Goal: Task Accomplishment & Management: Manage account settings

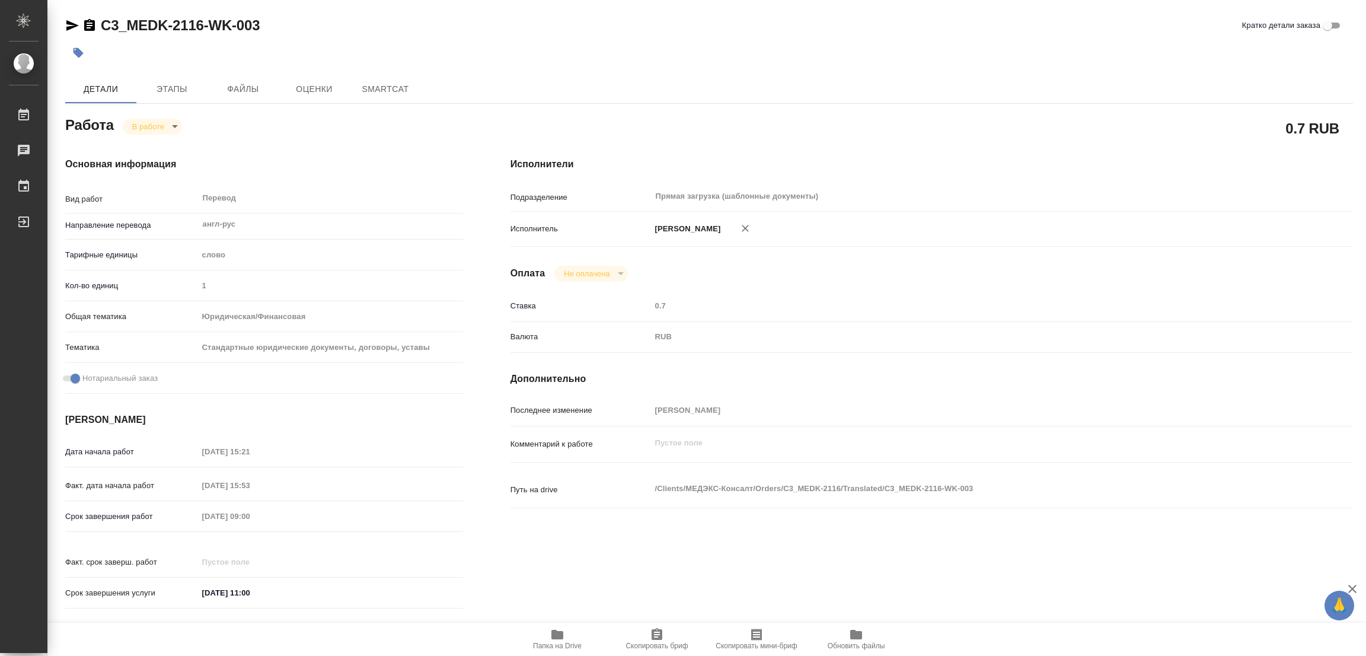
type textarea "x"
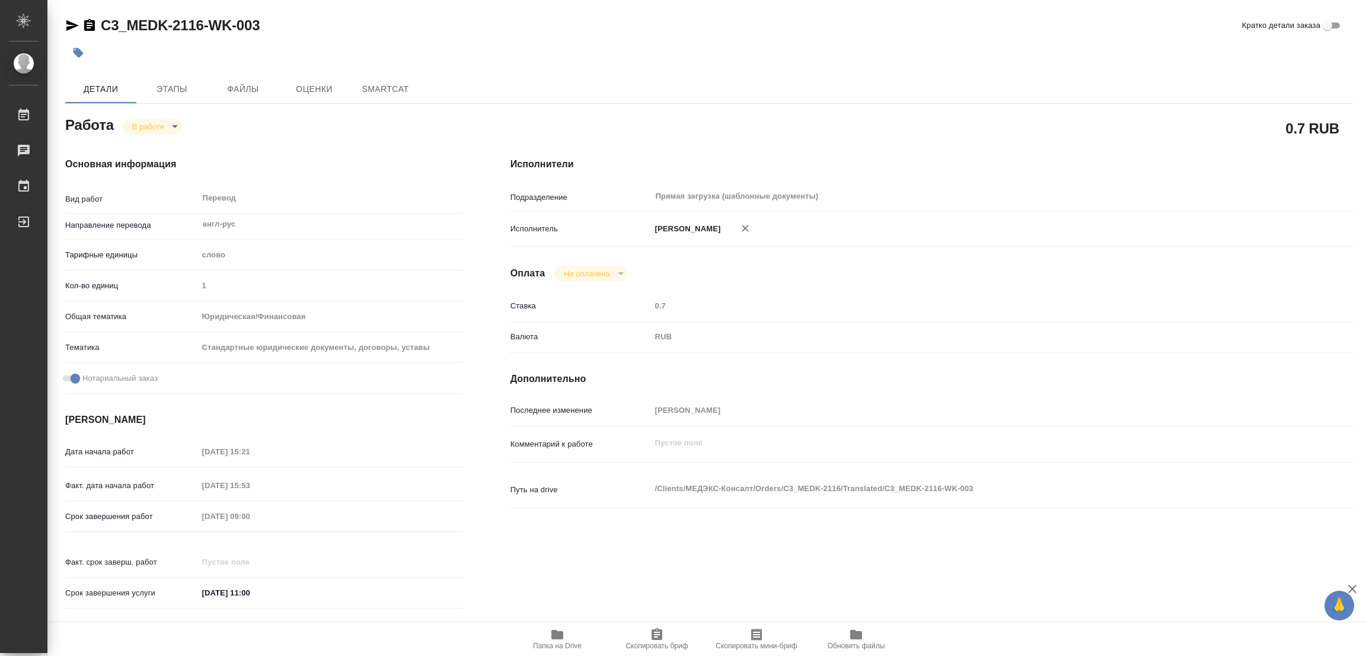
type textarea "x"
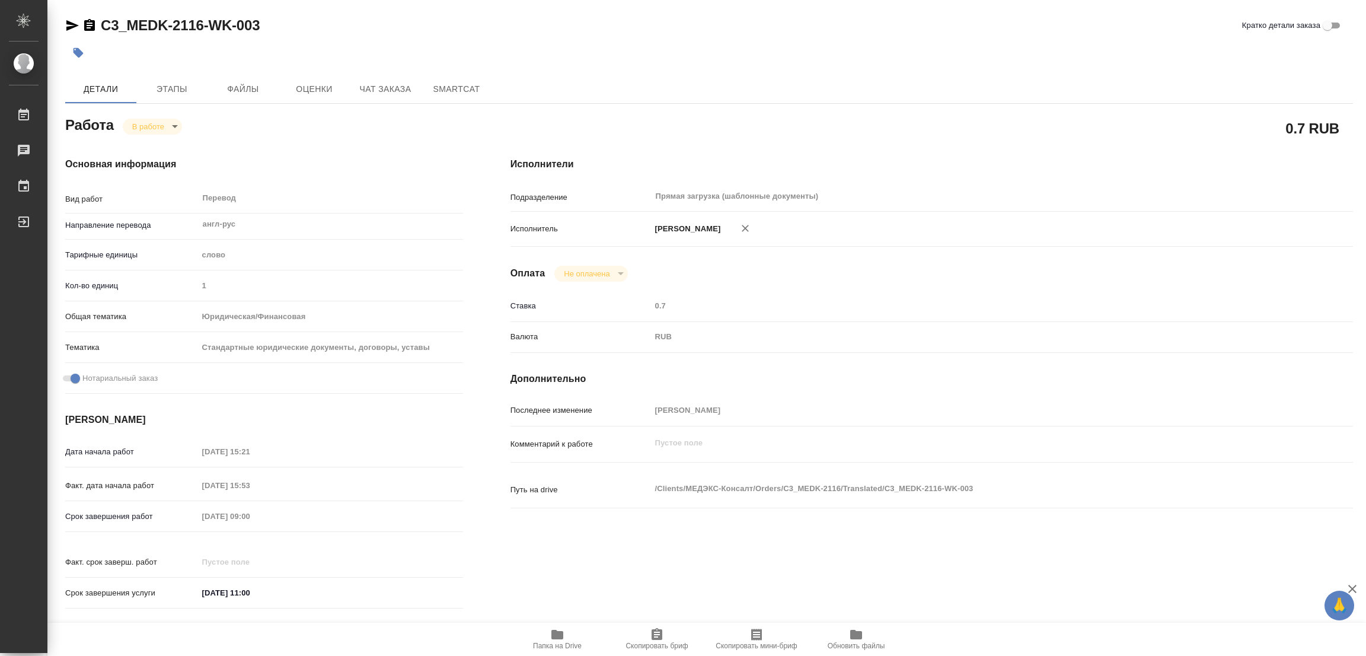
type textarea "x"
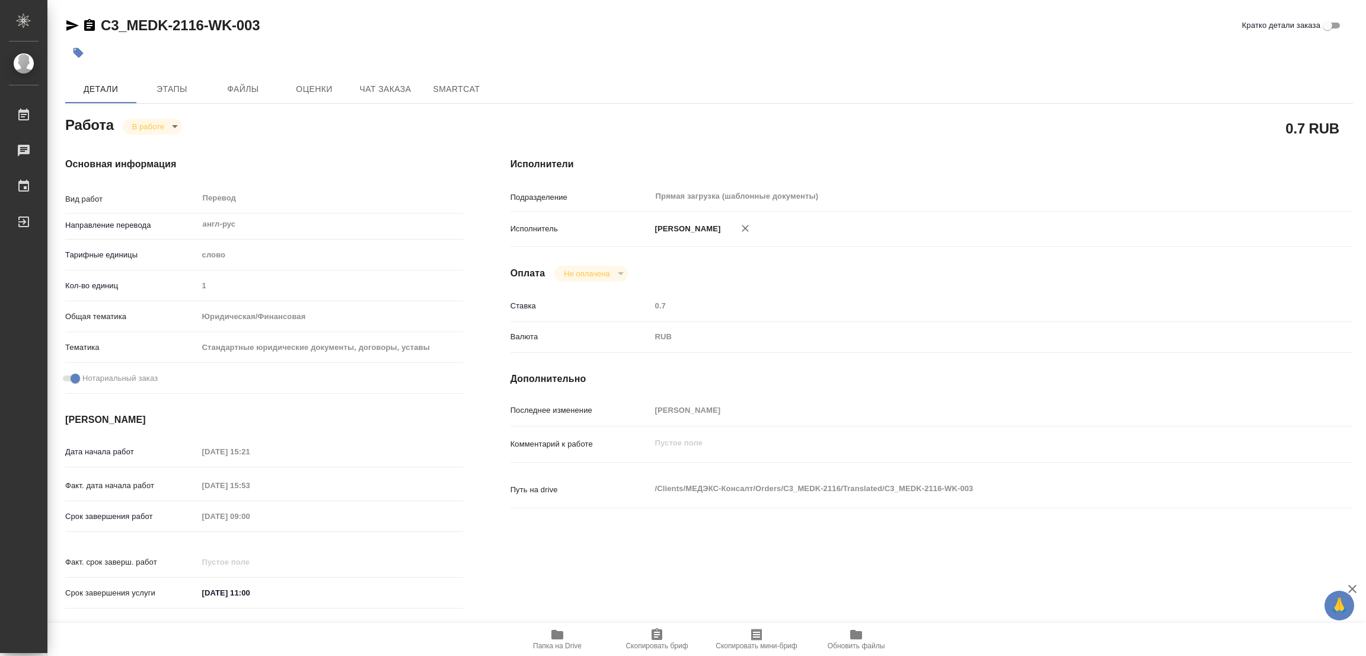
type textarea "x"
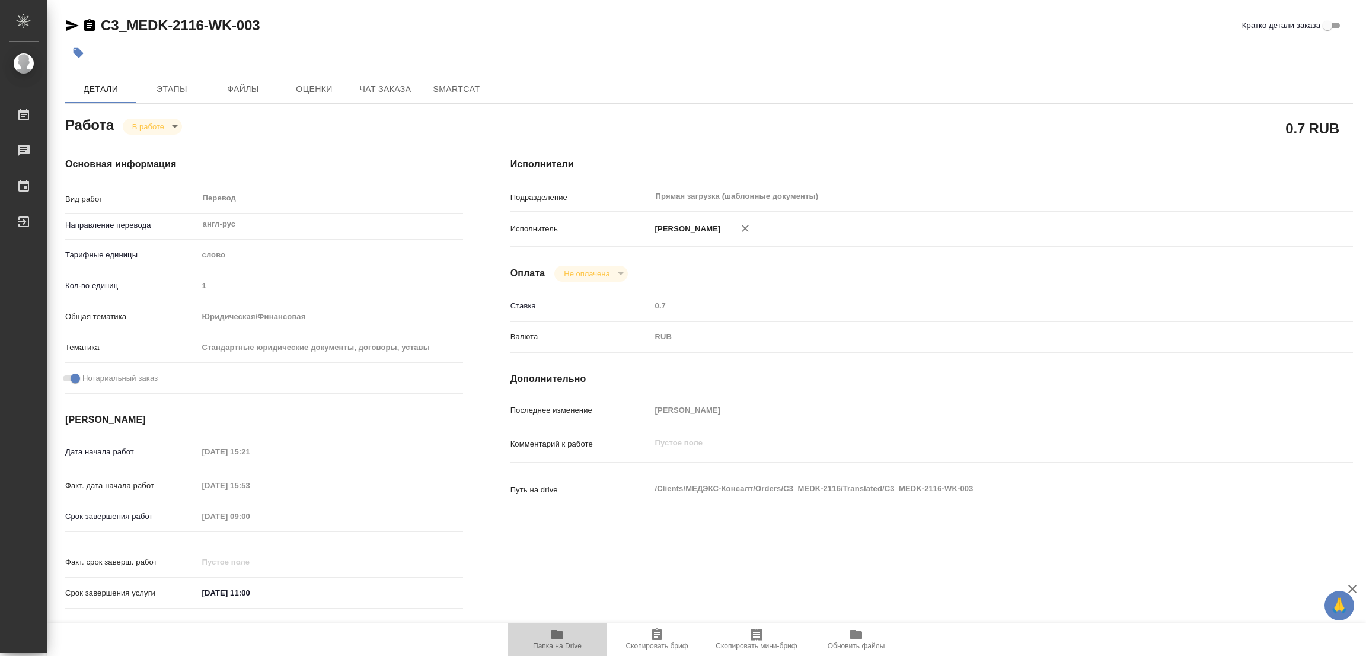
click at [554, 641] on icon "button" at bounding box center [557, 634] width 14 height 14
click at [179, 88] on span "Этапы" at bounding box center [171, 89] width 57 height 15
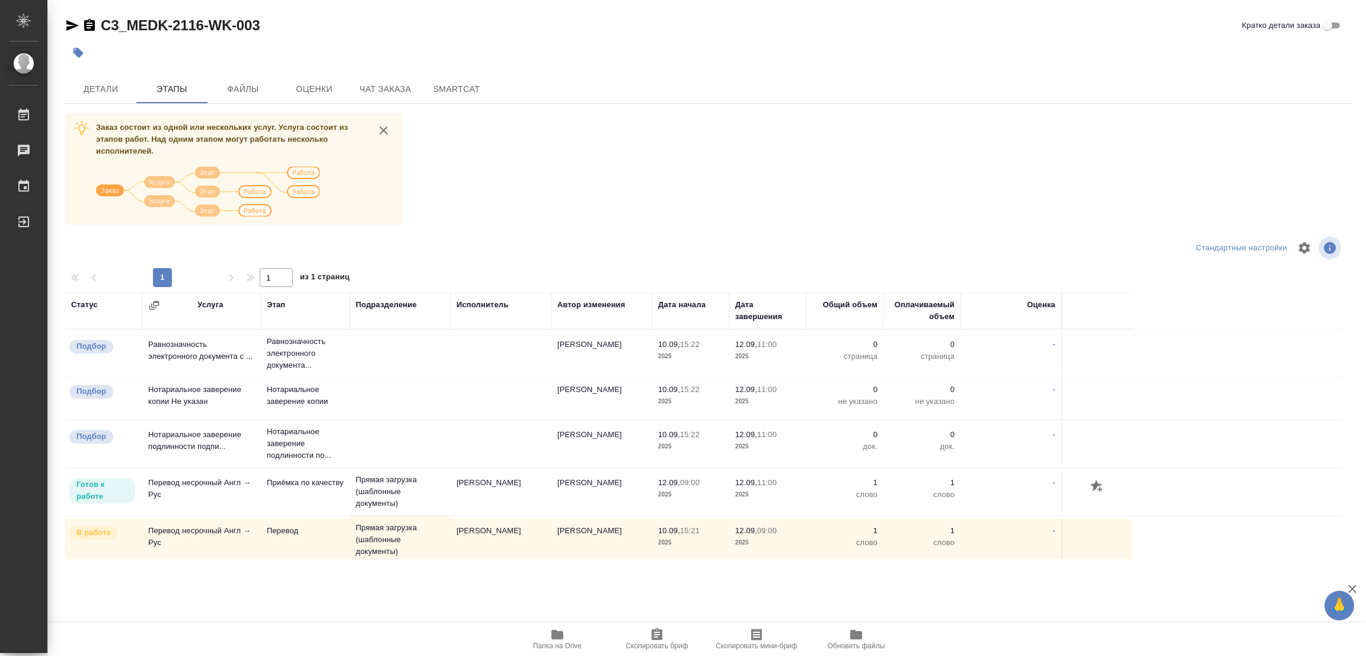
click at [789, 76] on div "Детали Этапы Файлы Оценки Чат заказа SmartCat" at bounding box center [709, 89] width 1288 height 28
click at [103, 92] on span "Детали" at bounding box center [100, 89] width 57 height 15
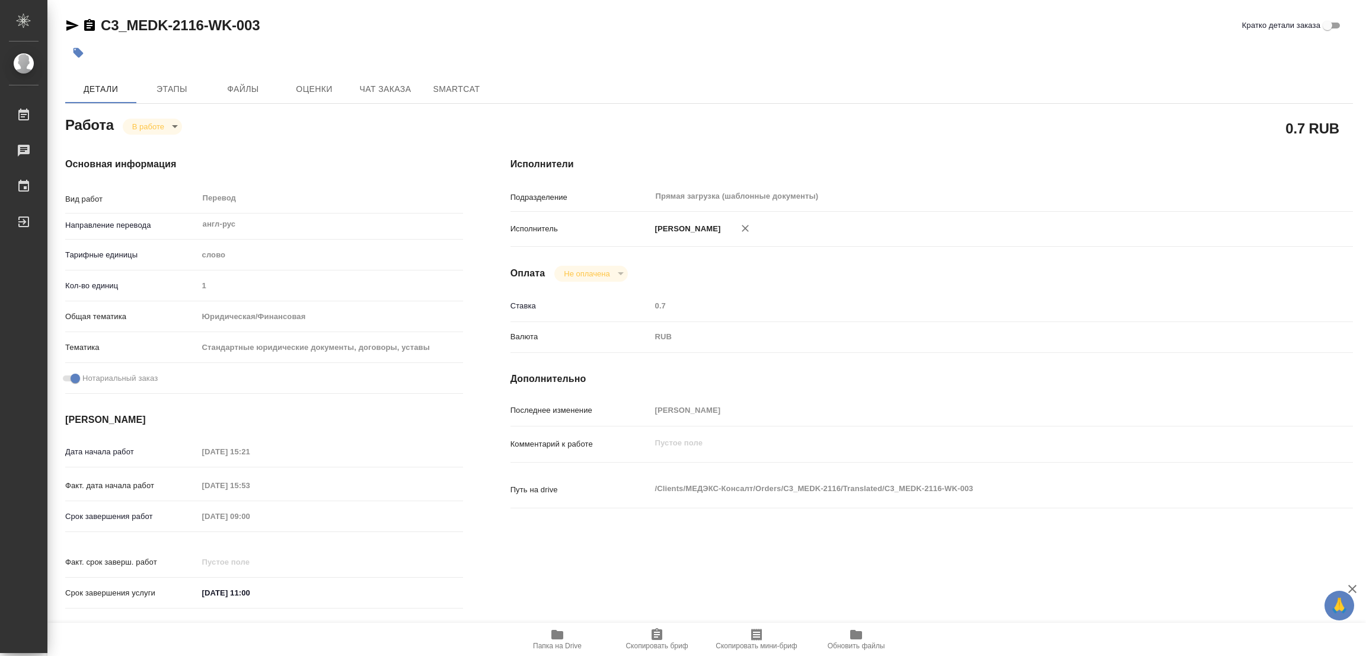
type textarea "x"
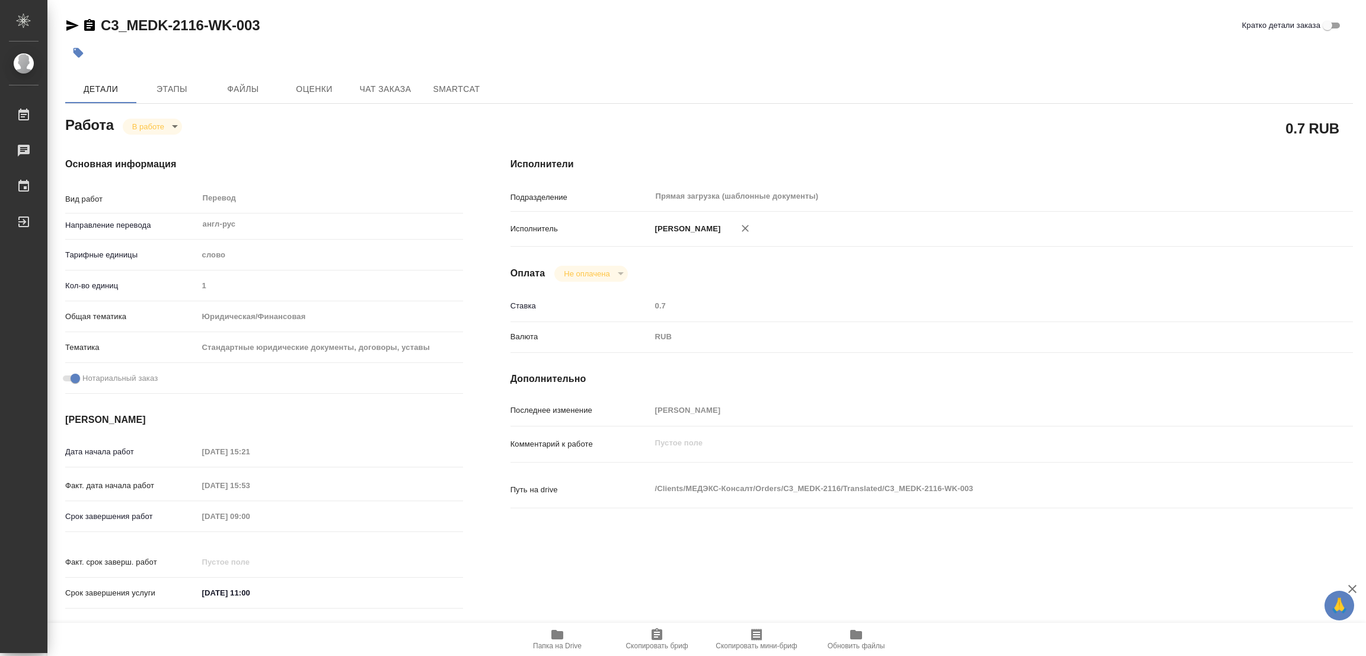
type textarea "x"
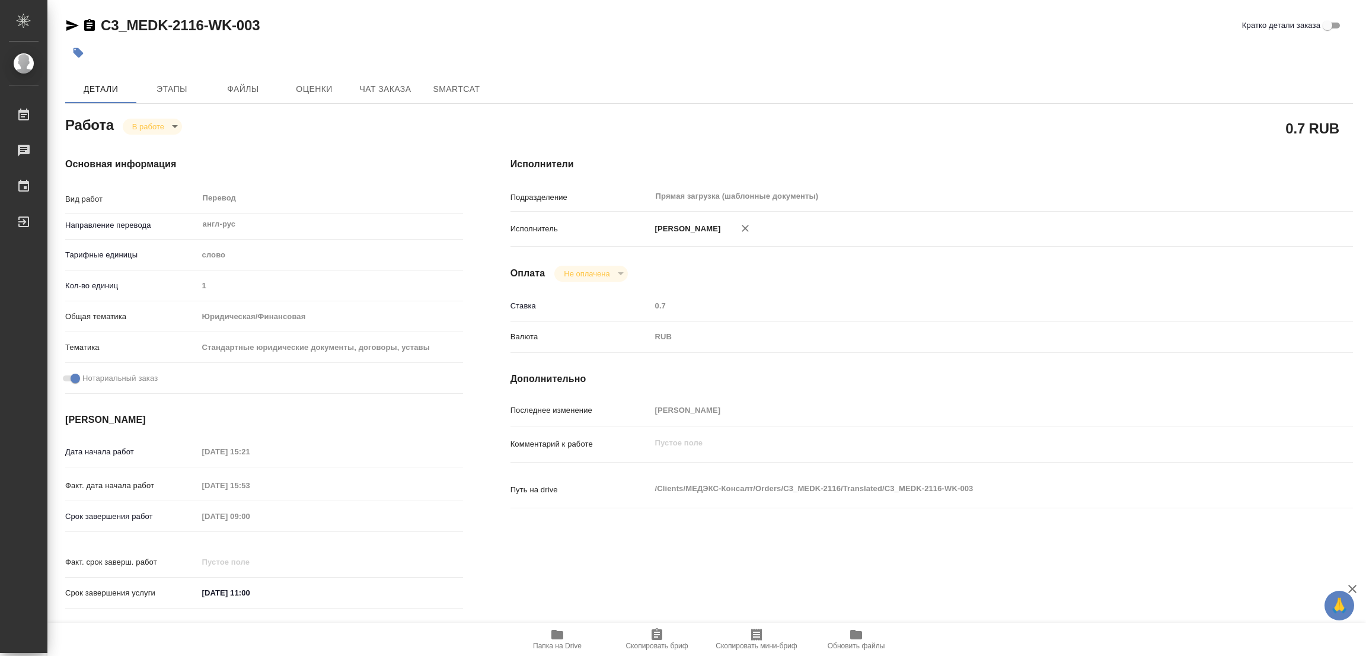
type textarea "x"
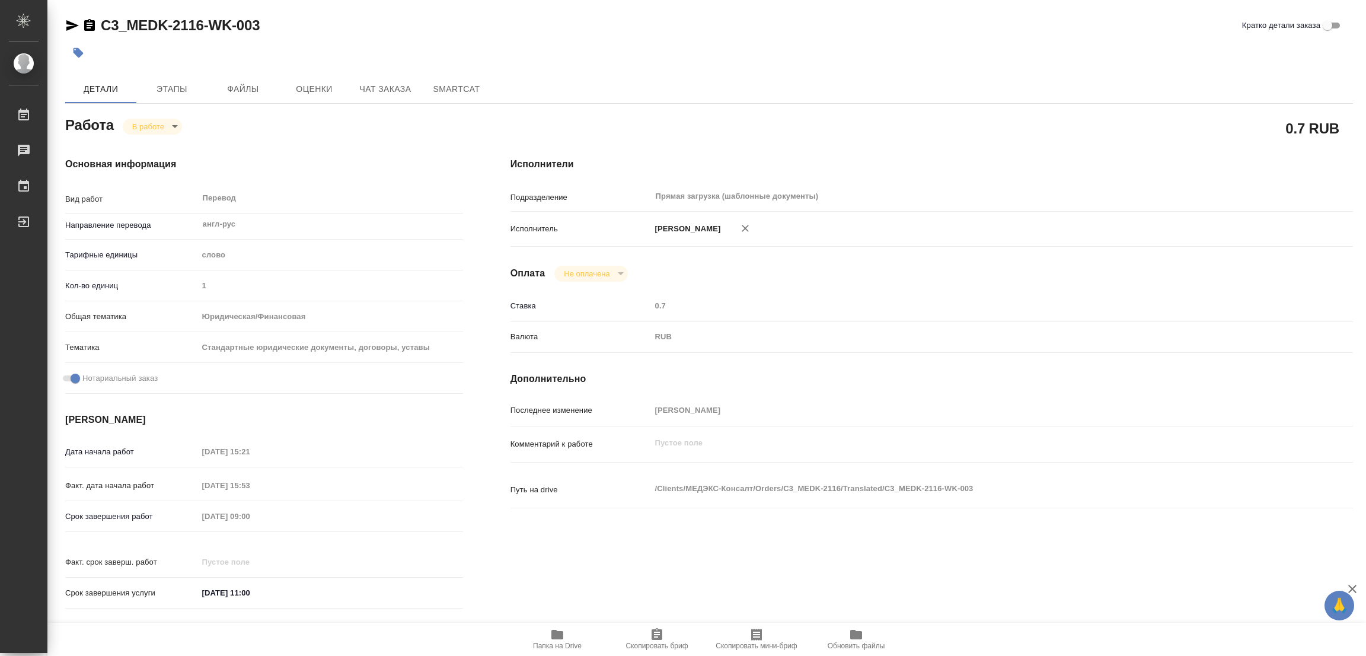
drag, startPoint x: 377, startPoint y: 27, endPoint x: 137, endPoint y: 122, distance: 257.6
click at [374, 27] on div "C3_MEDK-2116-WK-003 Кратко детали заказа" at bounding box center [709, 25] width 1288 height 19
click at [137, 125] on body "🙏 .cls-1 fill:#fff; AWATERA Popova Galina Работы 0 Чаты График Выйти C3_MEDK-21…" at bounding box center [683, 328] width 1366 height 656
click at [149, 146] on button "Выполнен" at bounding box center [153, 146] width 43 height 13
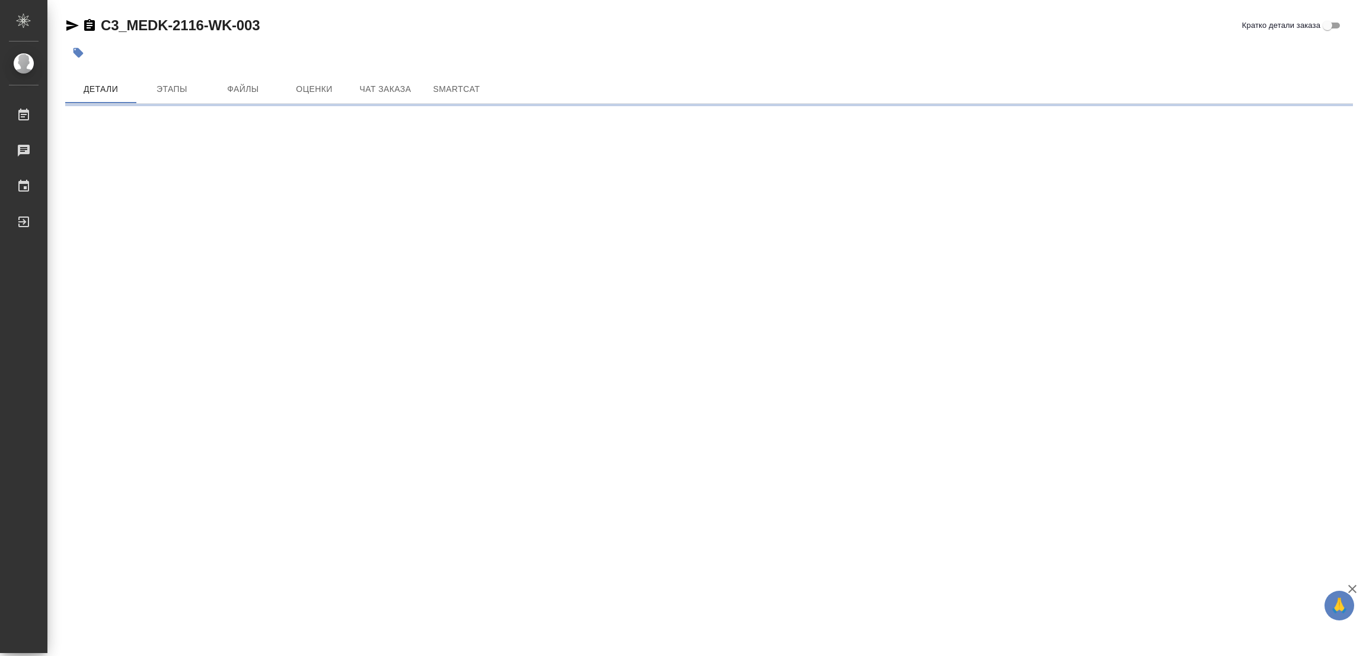
click at [75, 53] on icon "button" at bounding box center [79, 53] width 10 height 10
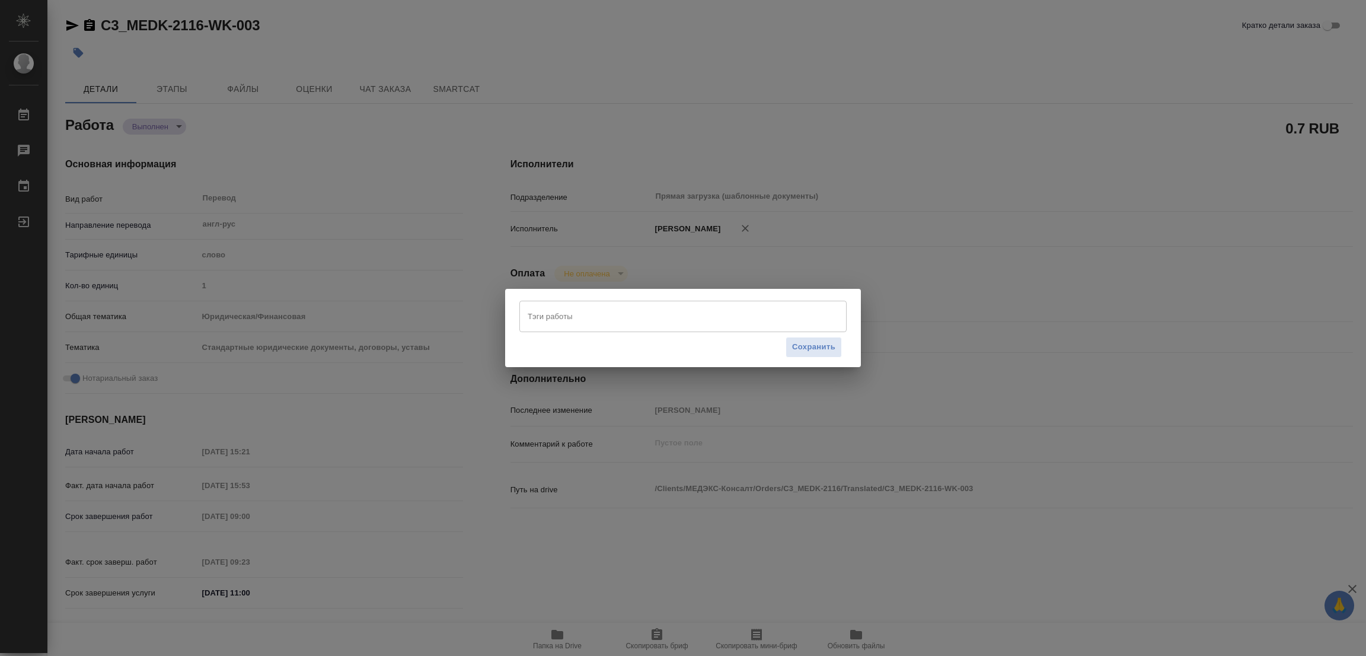
type textarea "x"
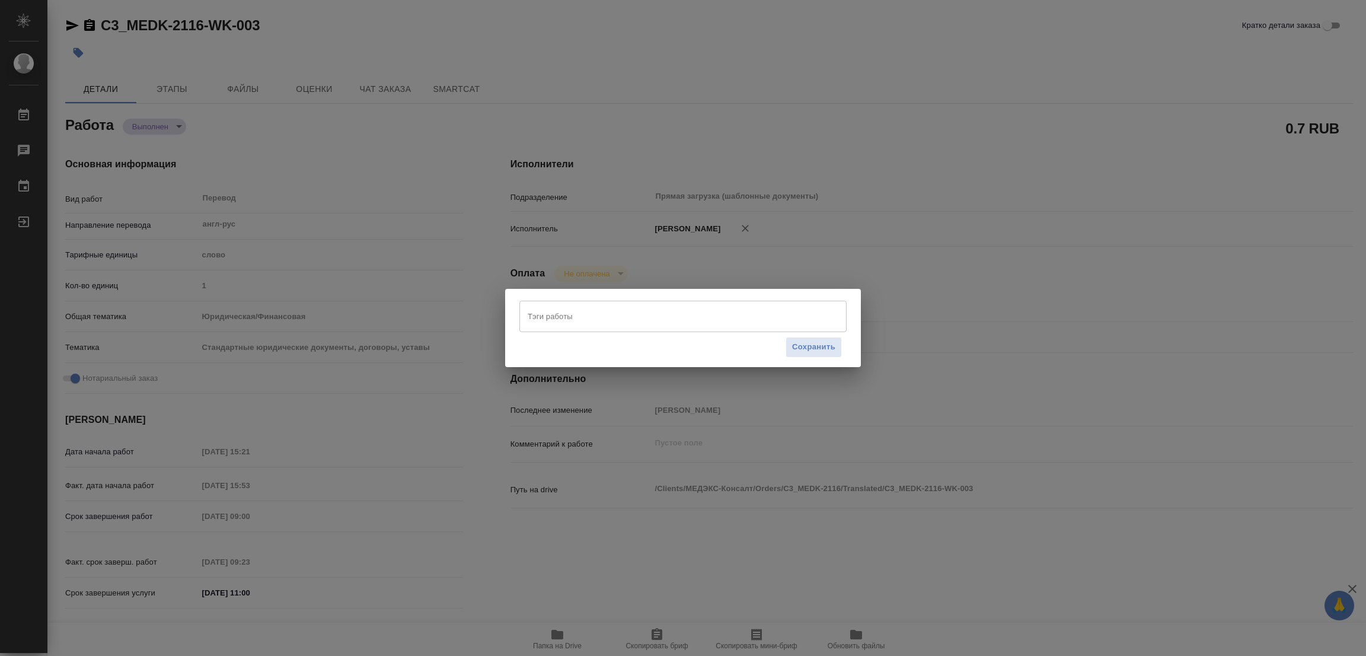
type textarea "x"
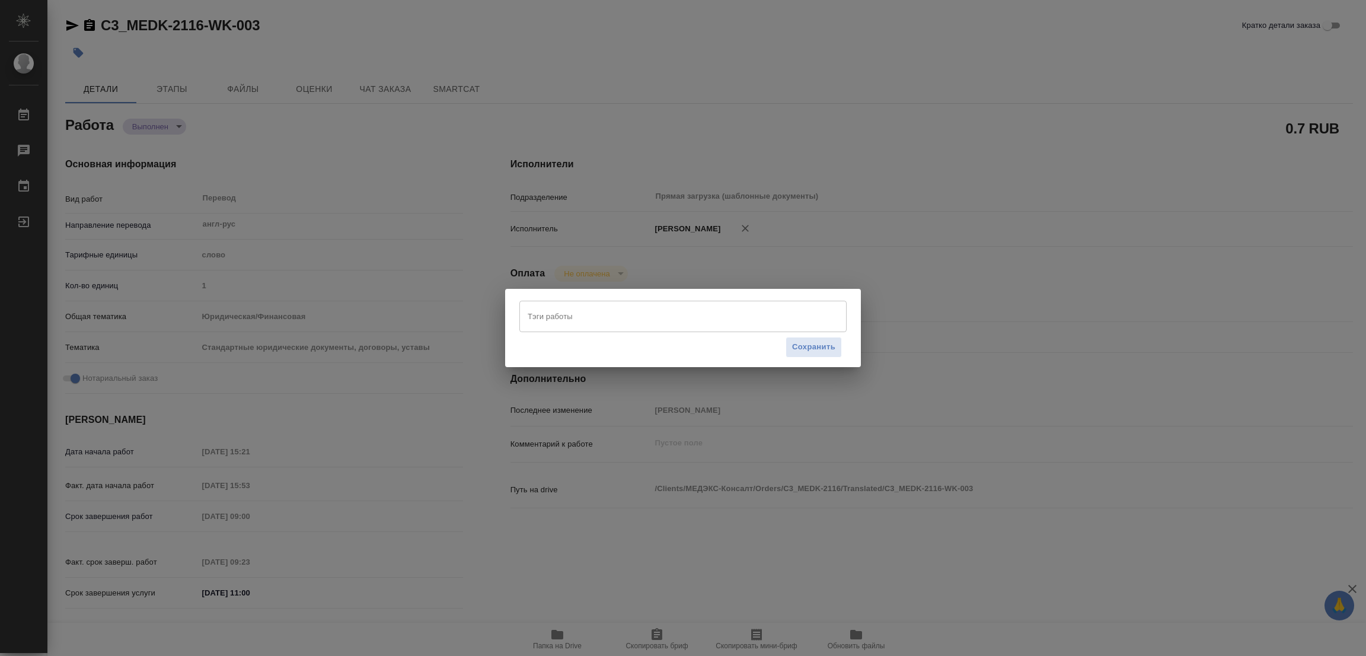
type textarea "x"
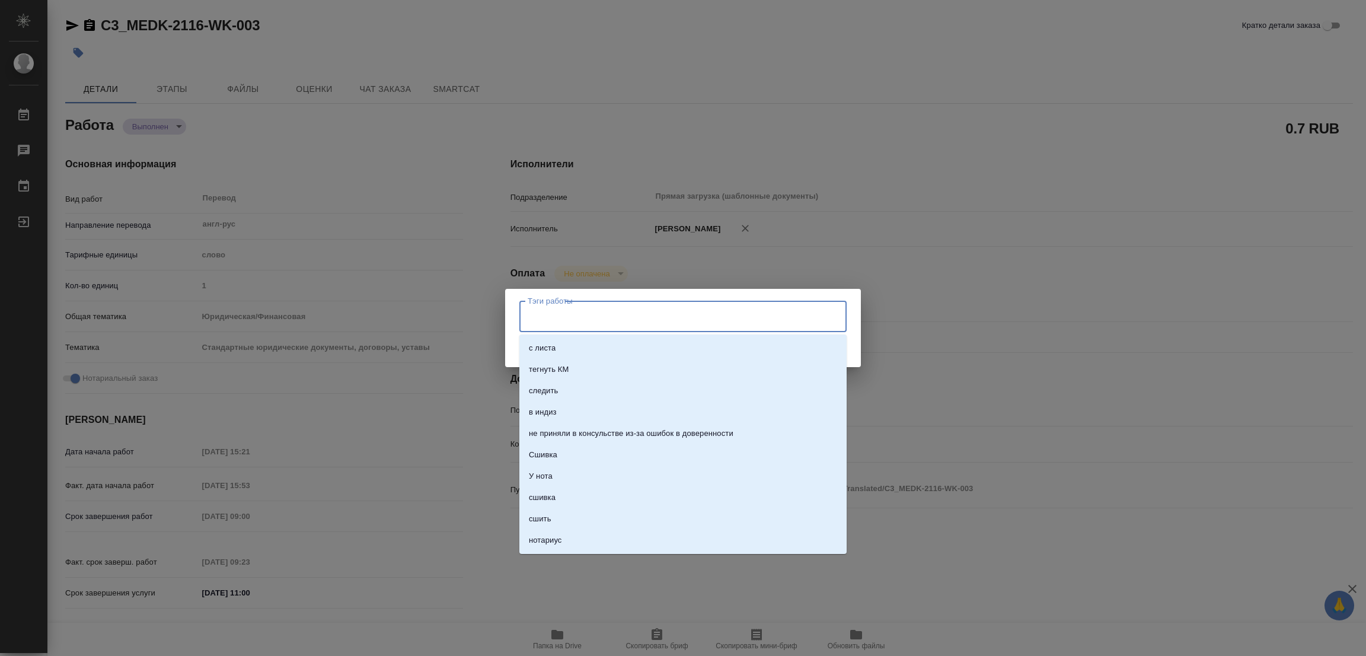
click at [603, 321] on input "Тэги работы" at bounding box center [672, 316] width 294 height 20
type textarea "x"
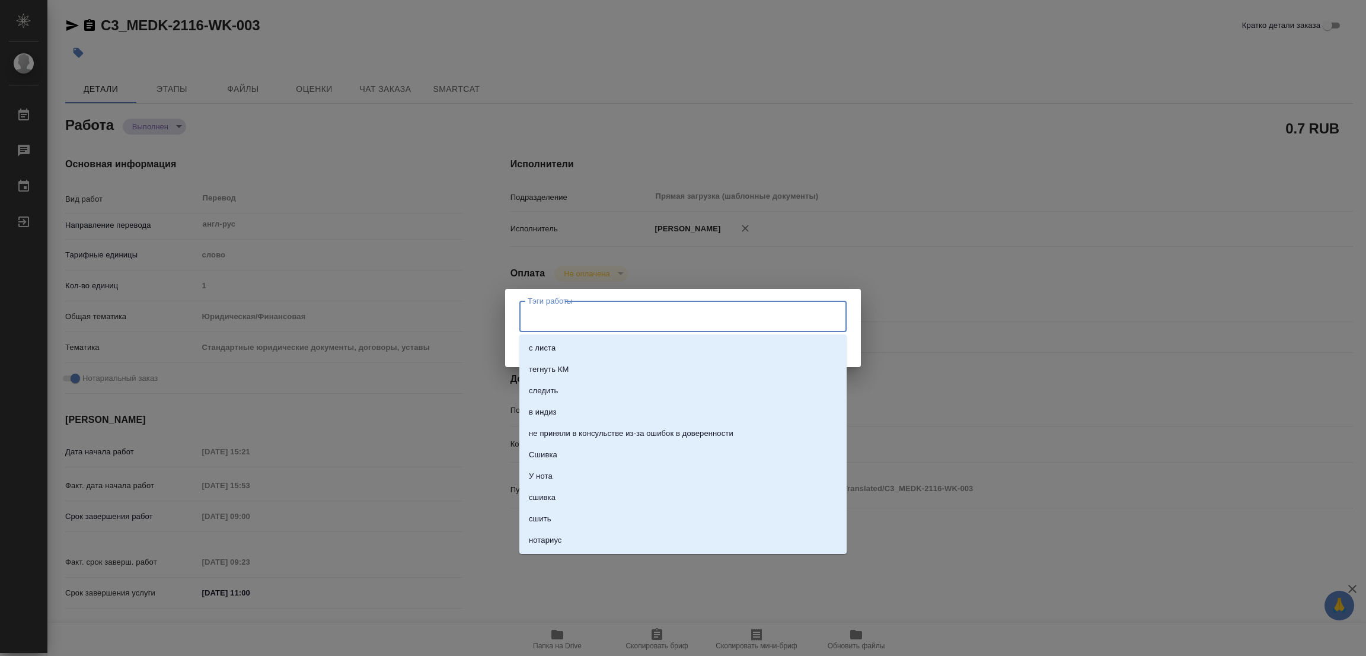
type textarea "x"
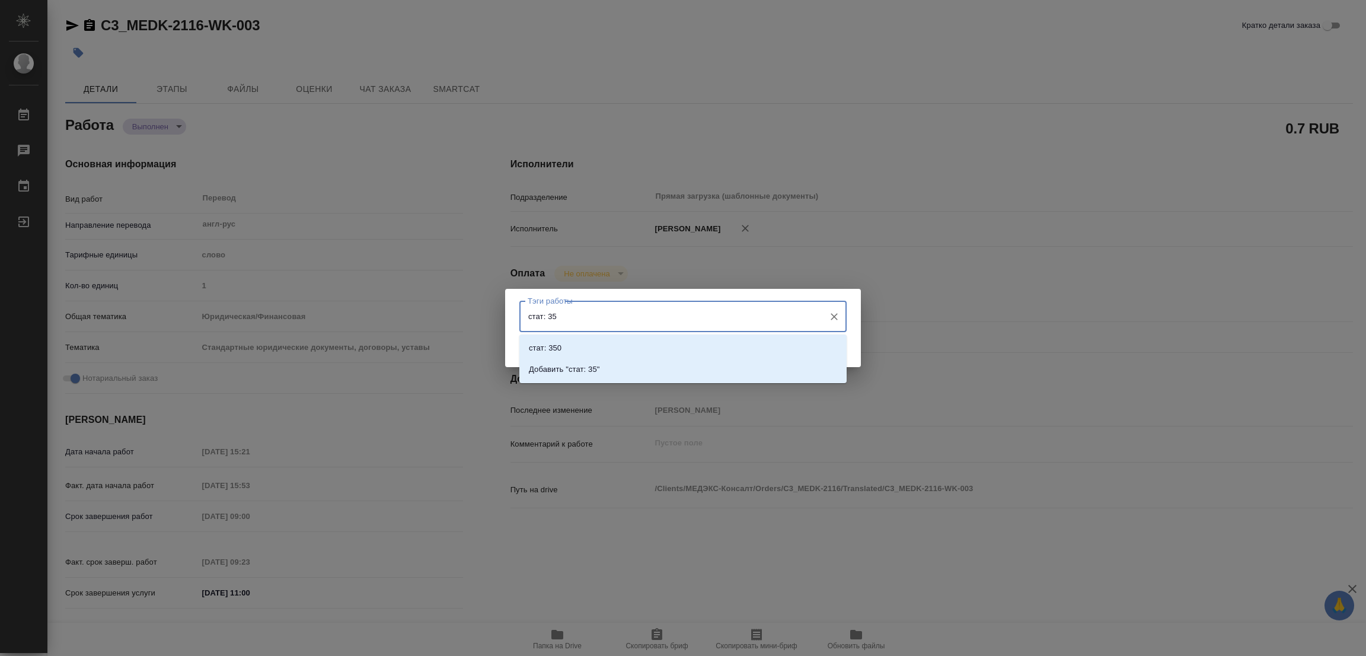
type input "стат: 350"
click at [585, 368] on p "Добавить "стат: 350"" at bounding box center [566, 369] width 75 height 12
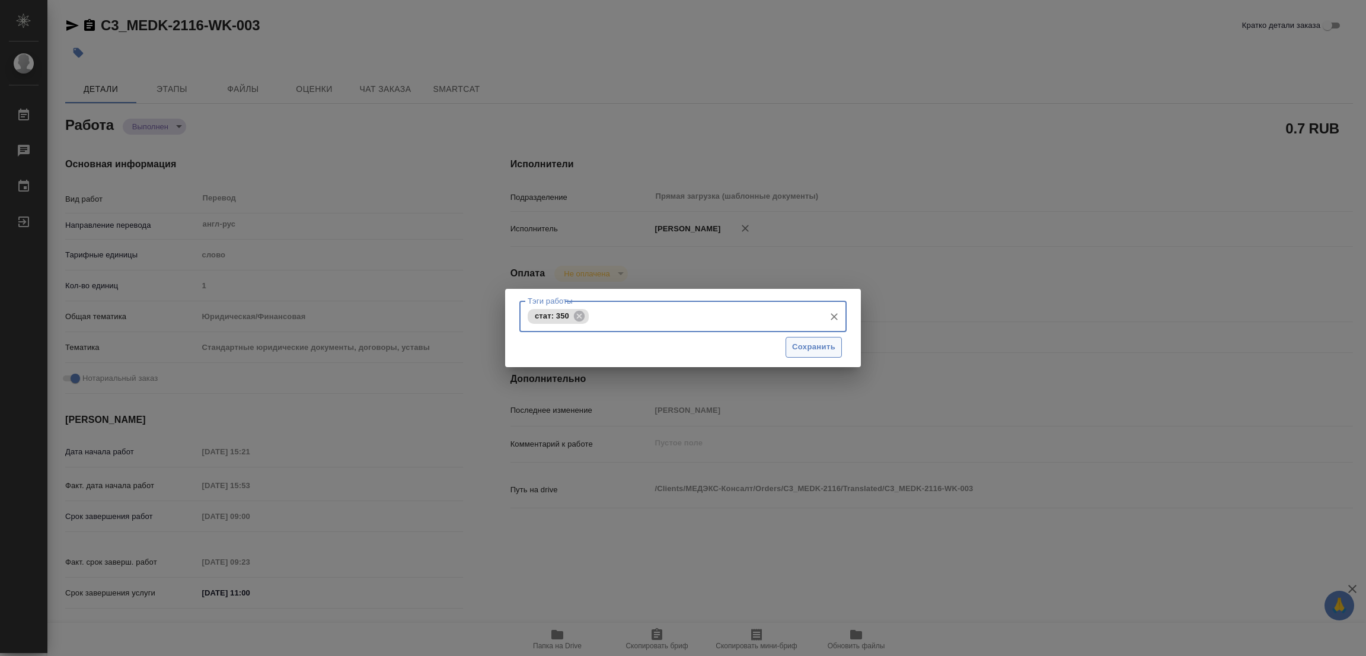
click at [826, 344] on span "Сохранить" at bounding box center [813, 347] width 43 height 14
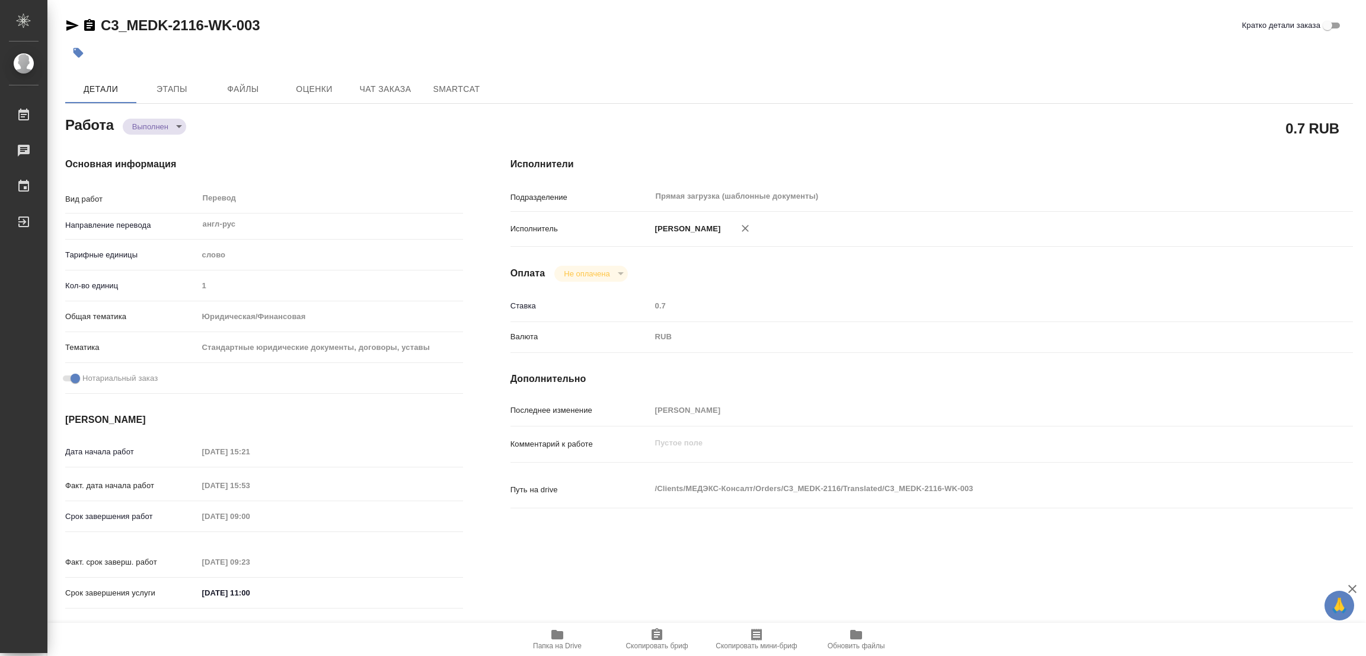
type input "completed"
type textarea "Перевод"
type textarea "x"
type input "англ-рус"
type input "5a8b1489cc6b4906c91bfd90"
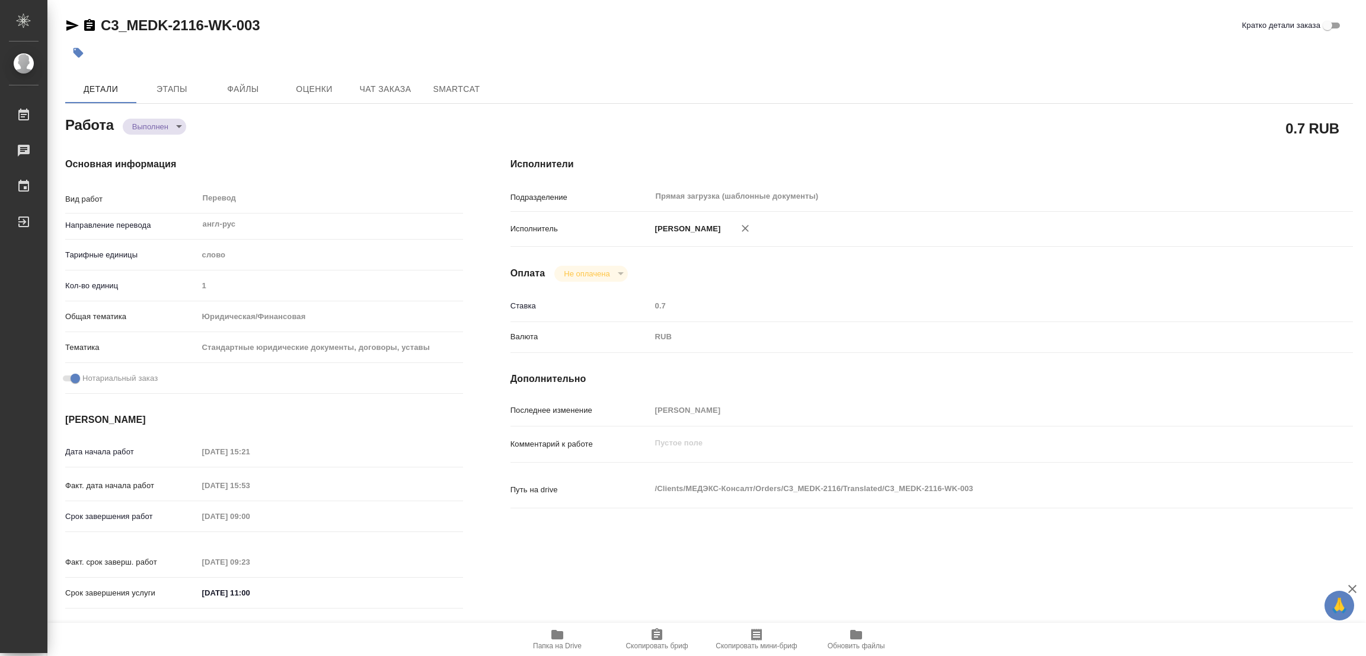
type input "1"
type input "yr-fn"
type input "5f647205b73bc97568ca66bf"
checkbox input "true"
type input "10.09.2025 15:21"
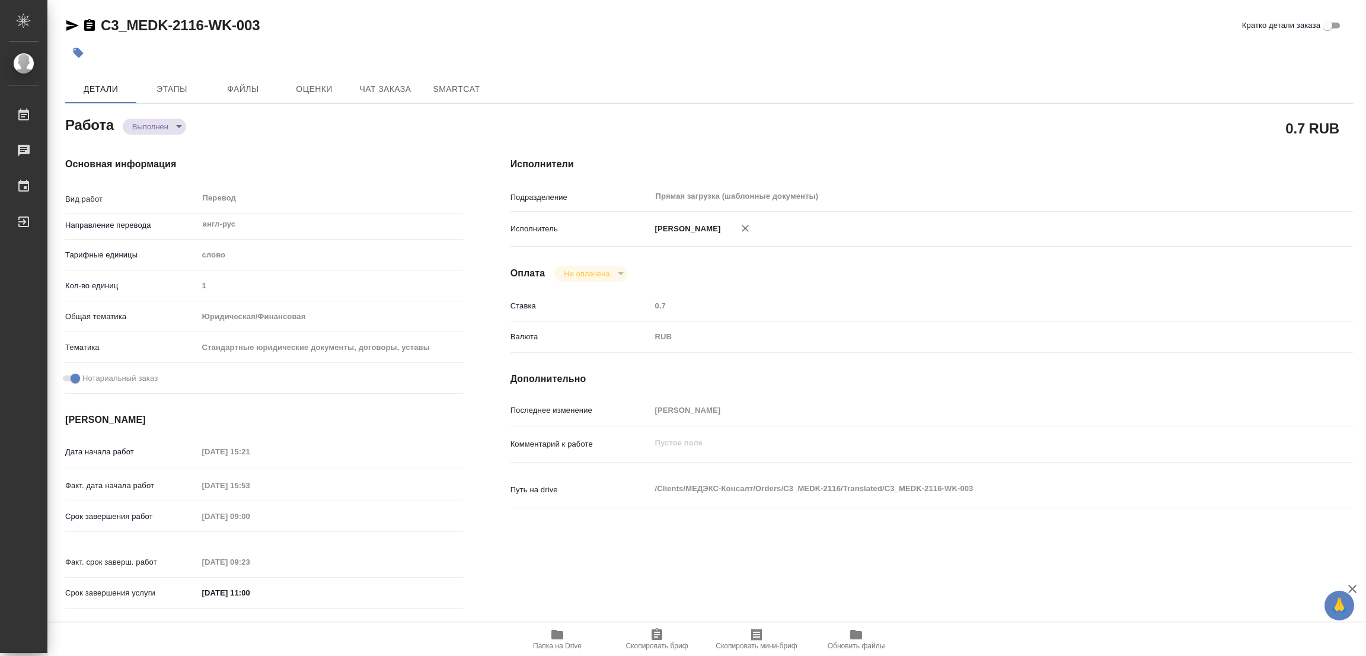
type input "10.09.2025 15:53"
type input "[DATE] 09:00"
type input "12.09.2025 09:23"
type input "12.09.2025 11:00"
type input "Прямая загрузка (шаблонные документы)"
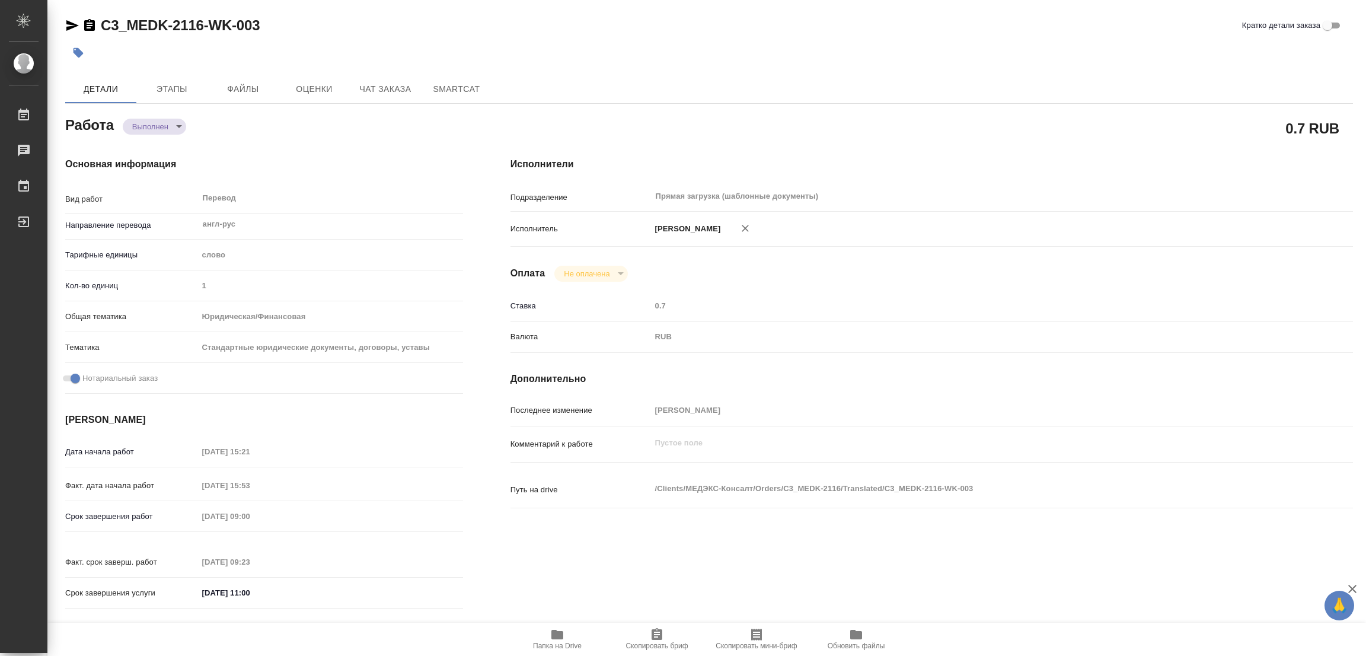
type input "notPayed"
type input "0.7"
type input "RUB"
type input "[PERSON_NAME]"
type textarea "x"
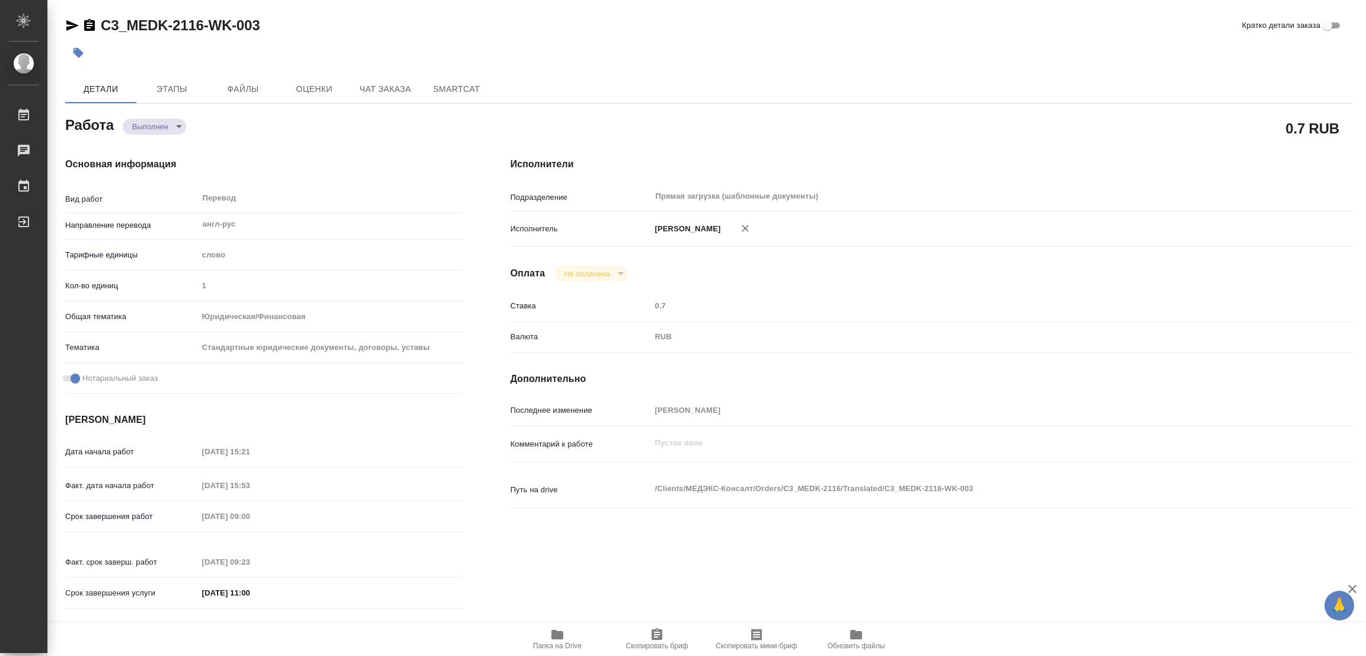
type textarea "/Clients/МЕДЭКС-Консалт/Orders/C3_MEDK-2116/Translated/C3_MEDK-2116-WK-003"
type textarea "x"
type input "C3_MEDK-2116"
type input "Перевод несрочный"
type input "Редактура, Приёмка по качеству, Перевод, Постредактура машинного перевода, Корр…"
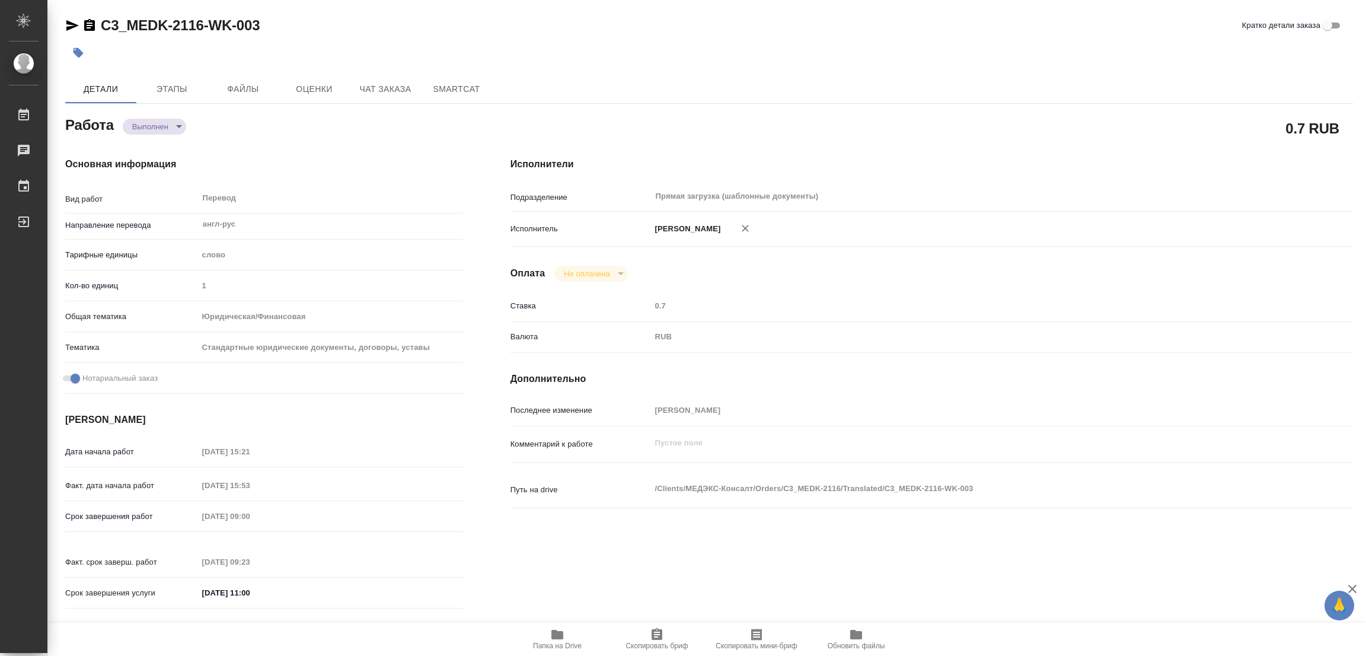
type input "[PERSON_NAME]"
type input "/Clients/МЕДЭКС-Консалт/Orders/C3_MEDK-2116"
type textarea "x"
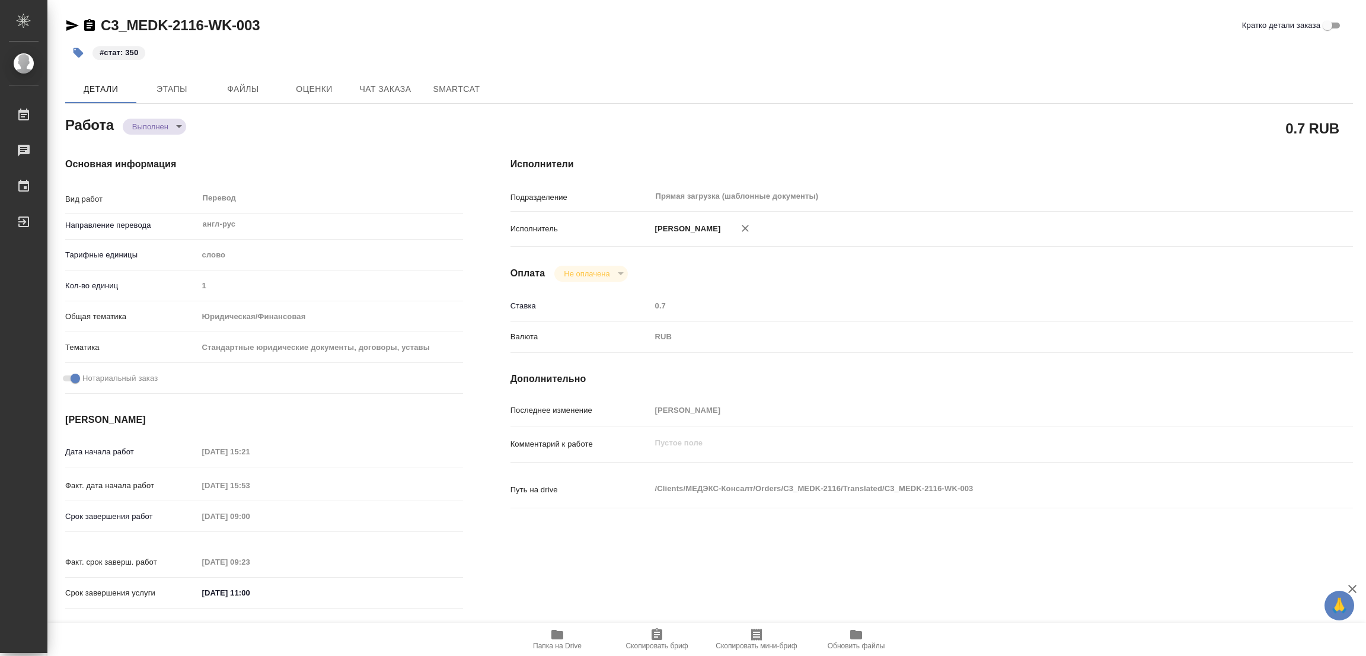
type textarea "x"
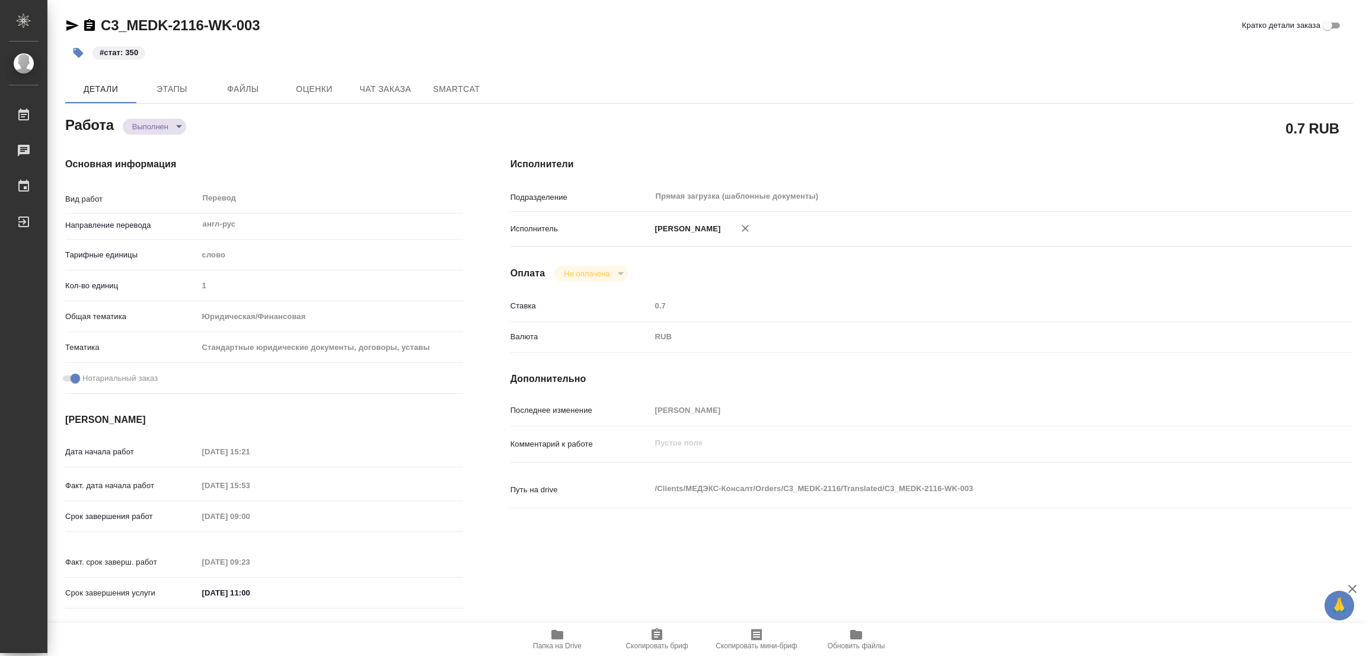
type textarea "x"
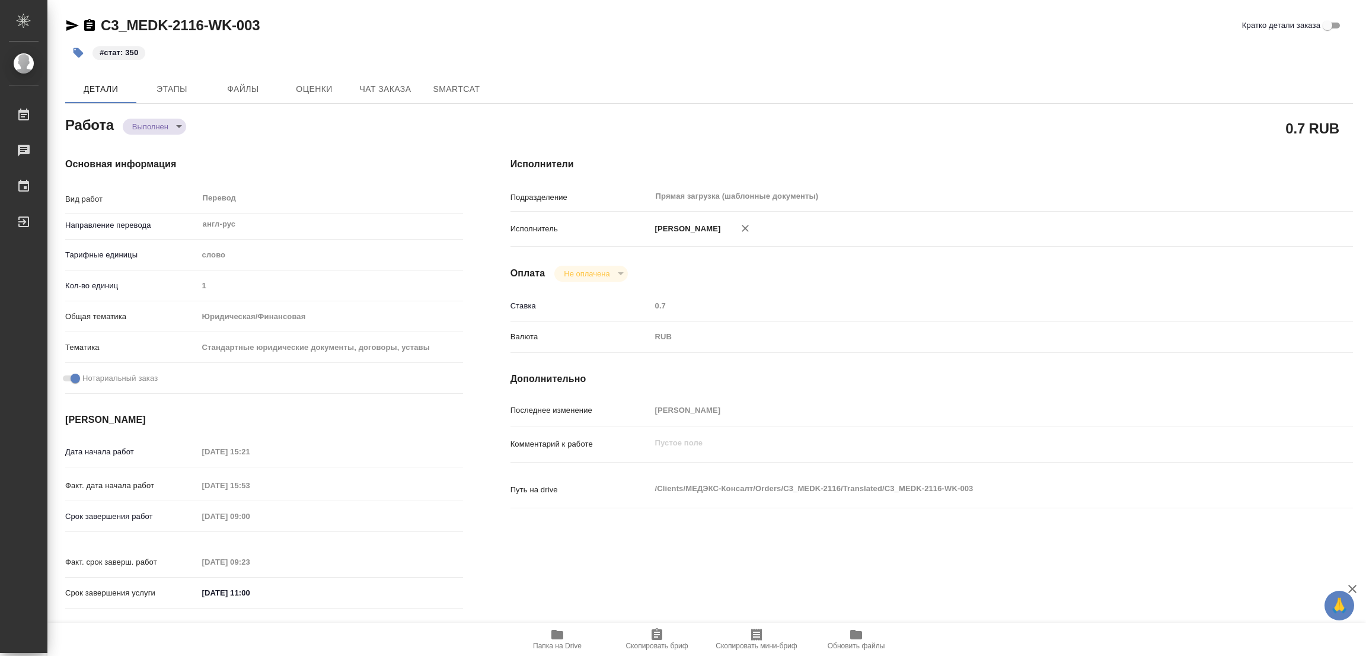
type textarea "x"
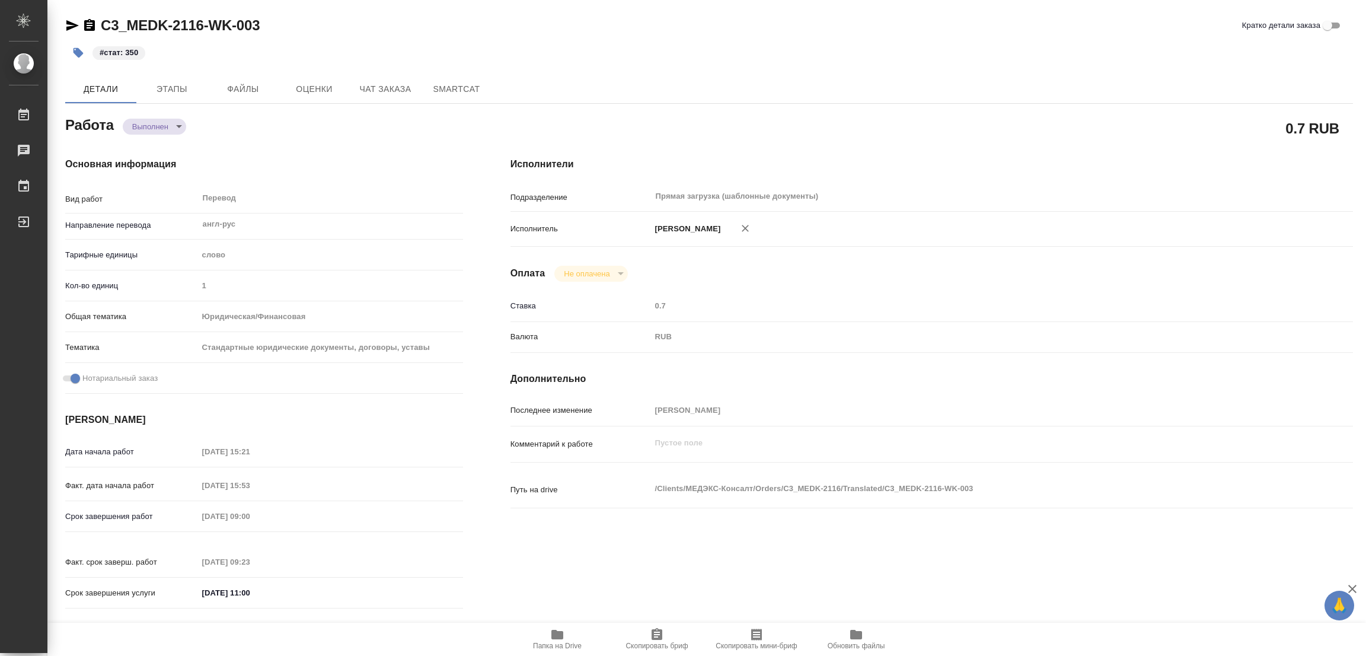
type textarea "x"
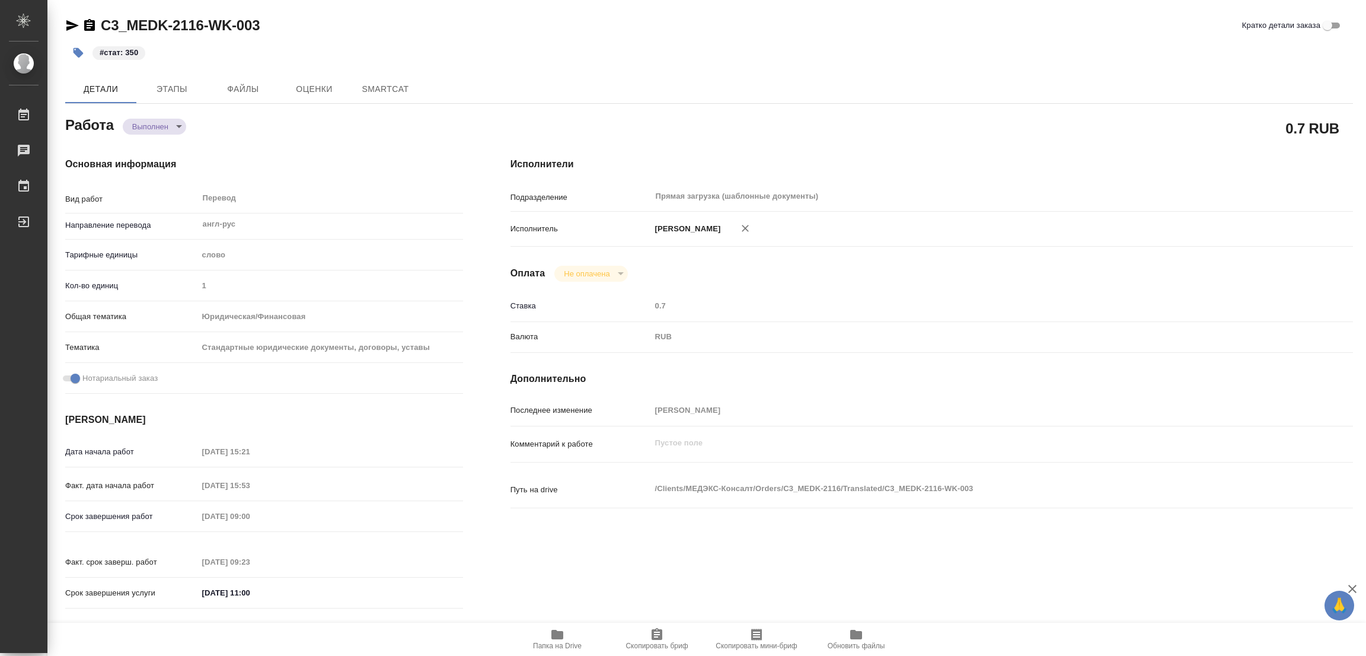
type textarea "x"
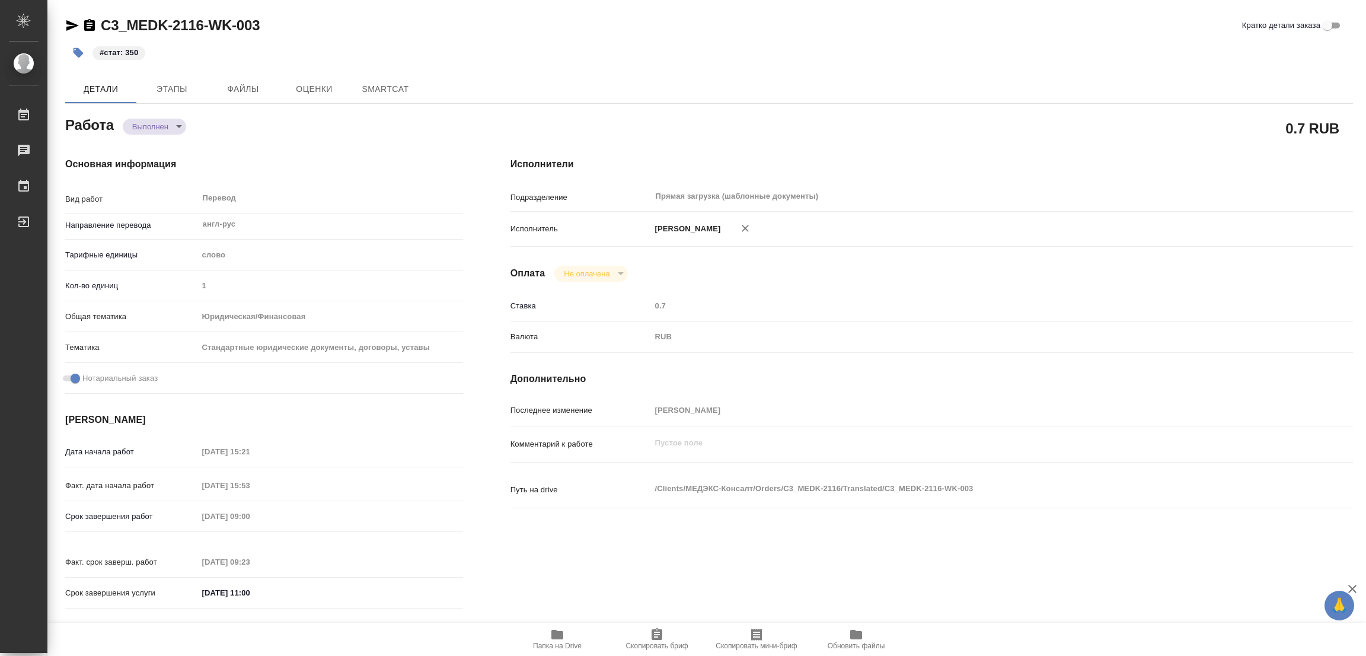
type textarea "x"
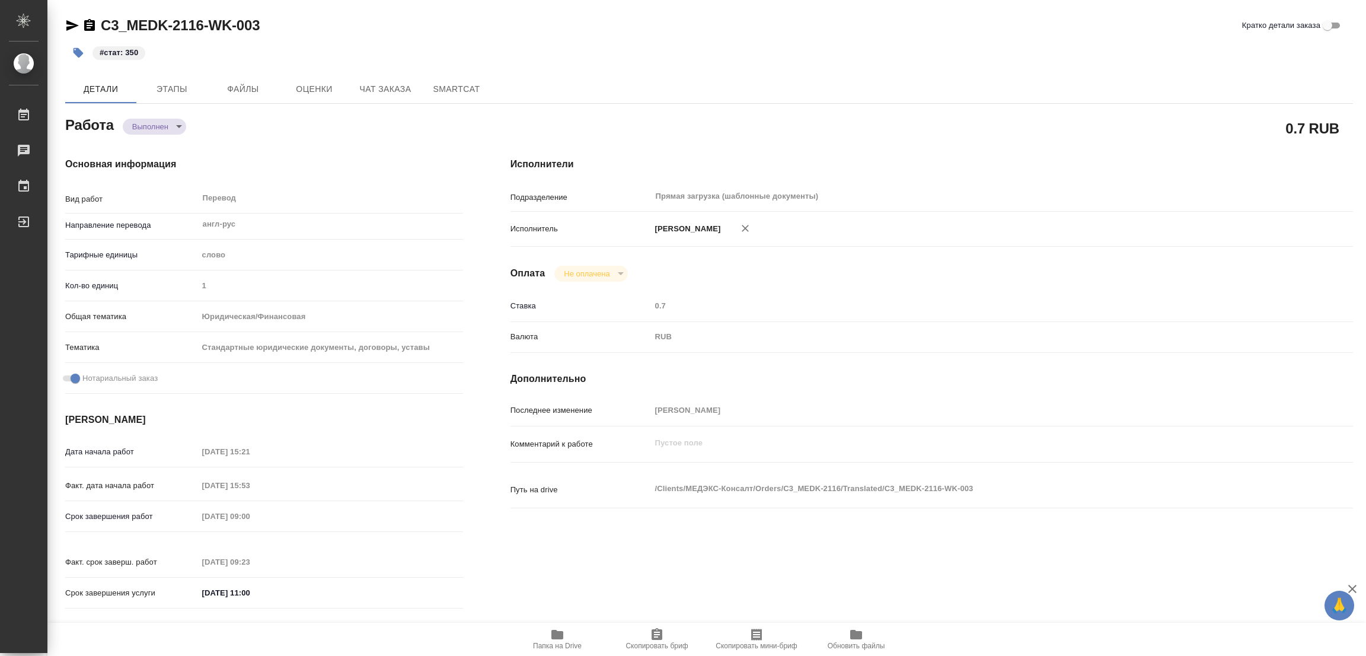
type textarea "x"
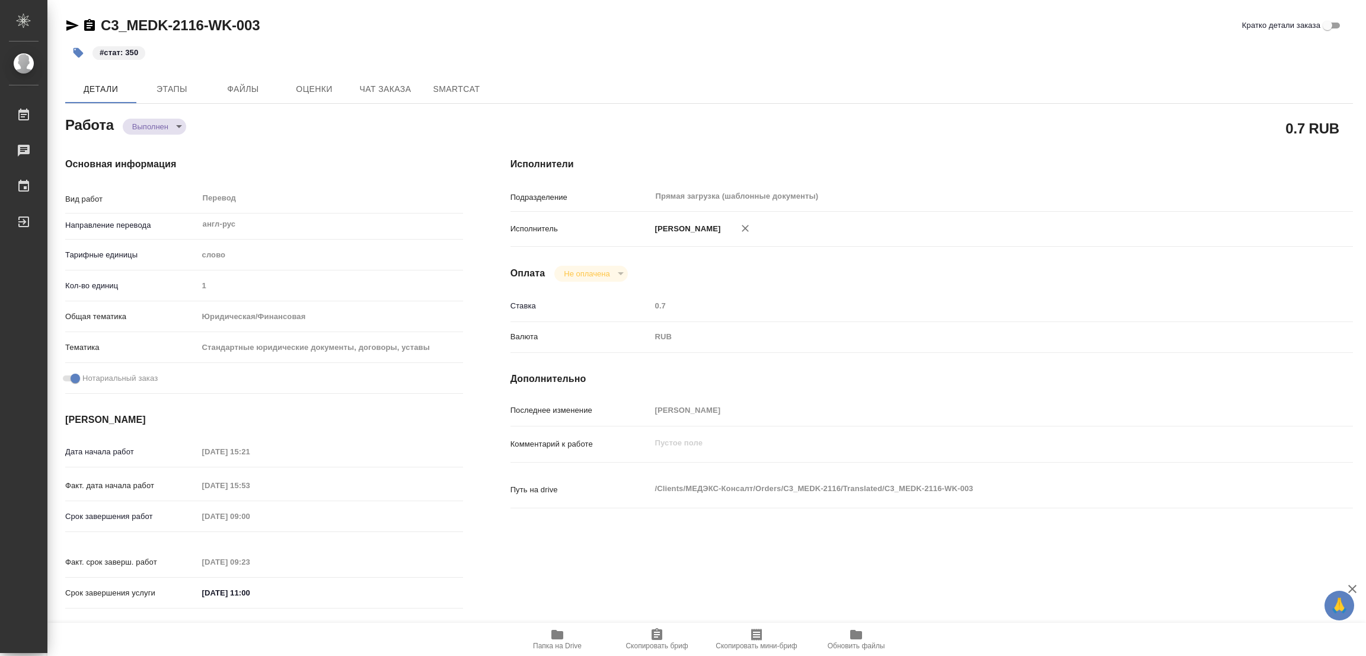
type textarea "x"
click at [470, 46] on div "#стат: 350" at bounding box center [494, 53] width 859 height 26
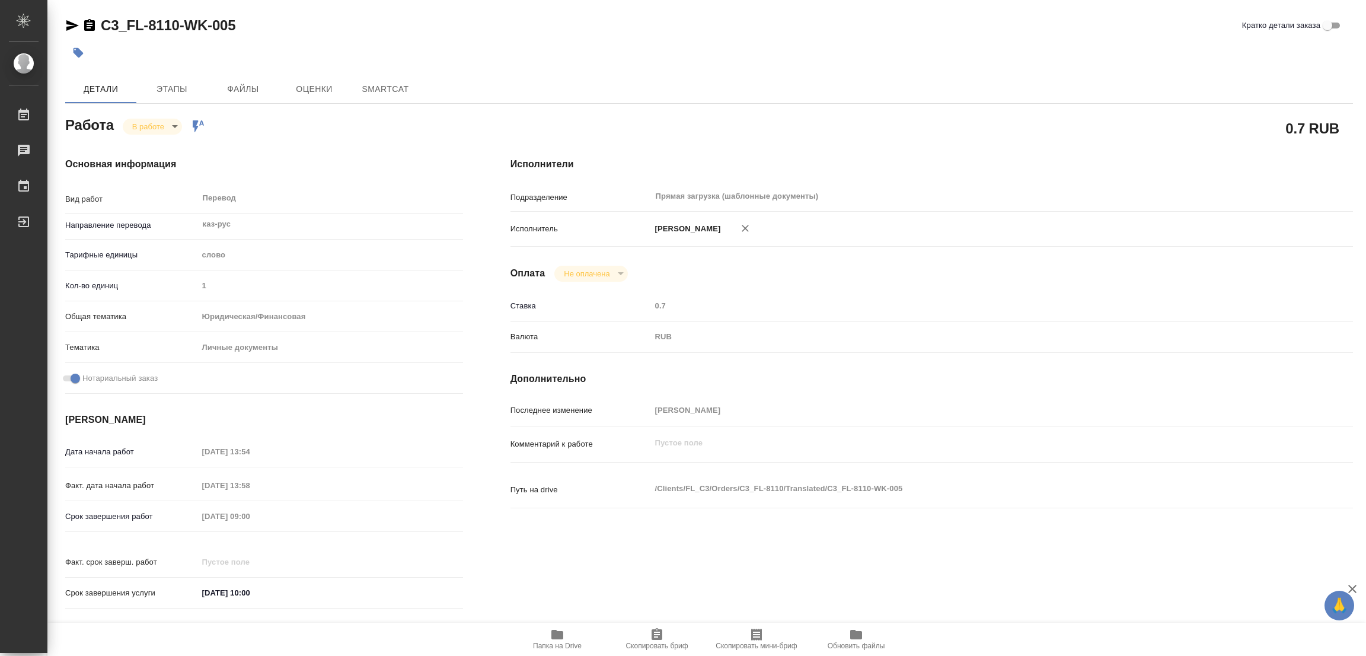
type textarea "x"
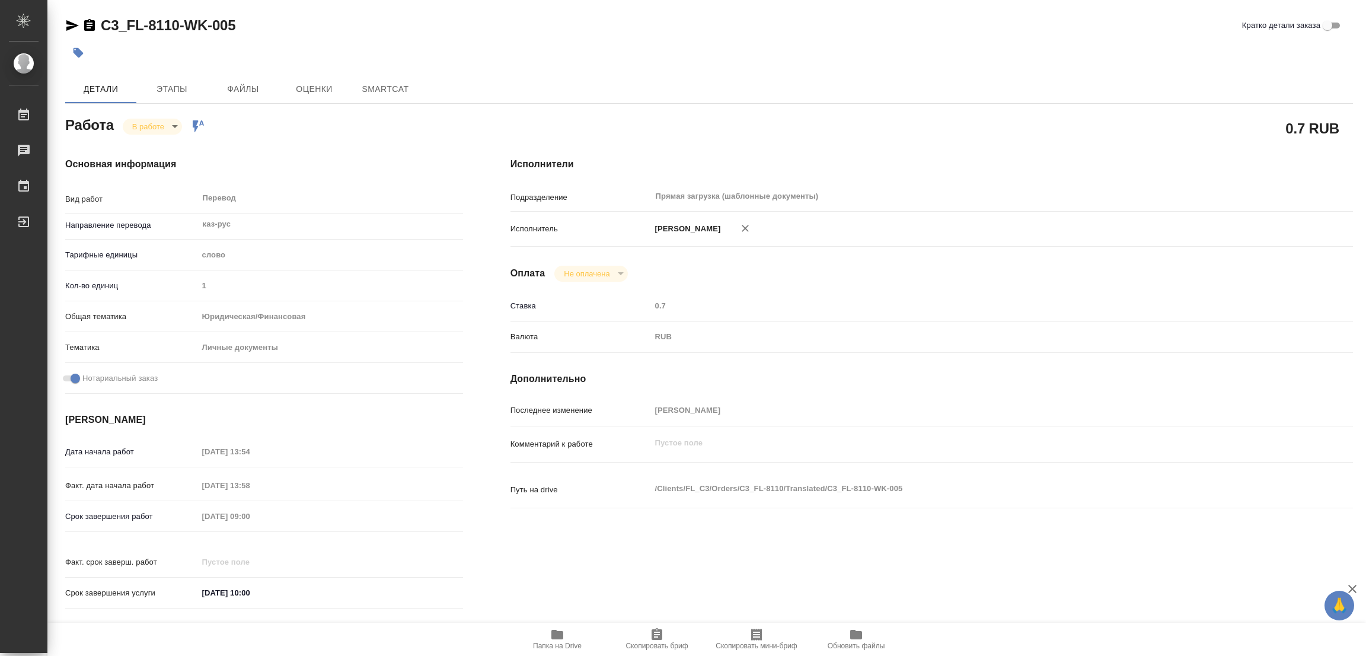
type textarea "x"
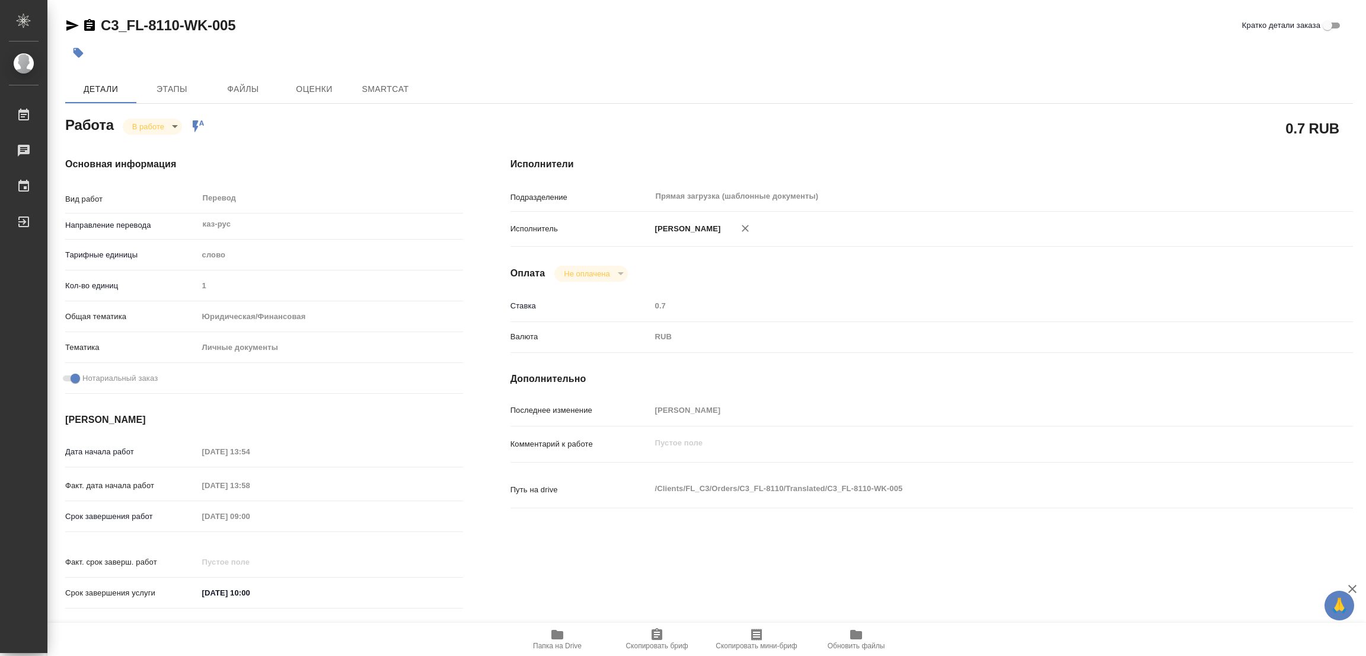
type textarea "x"
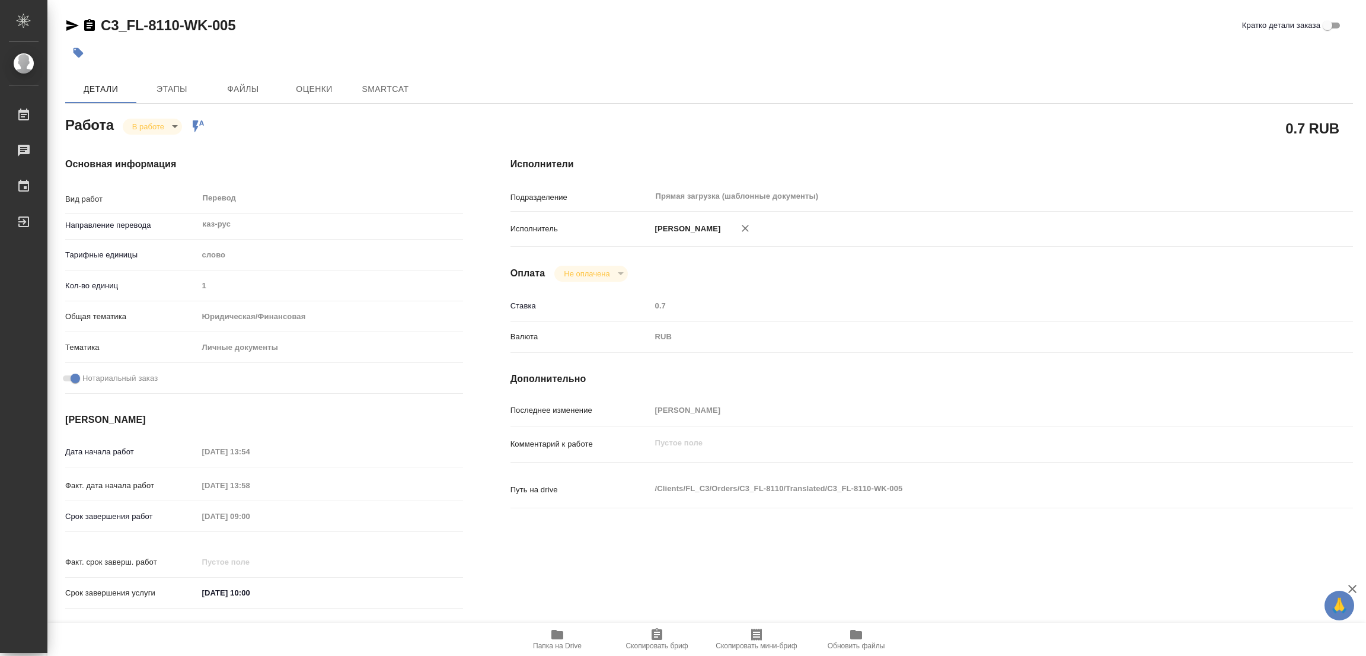
type textarea "x"
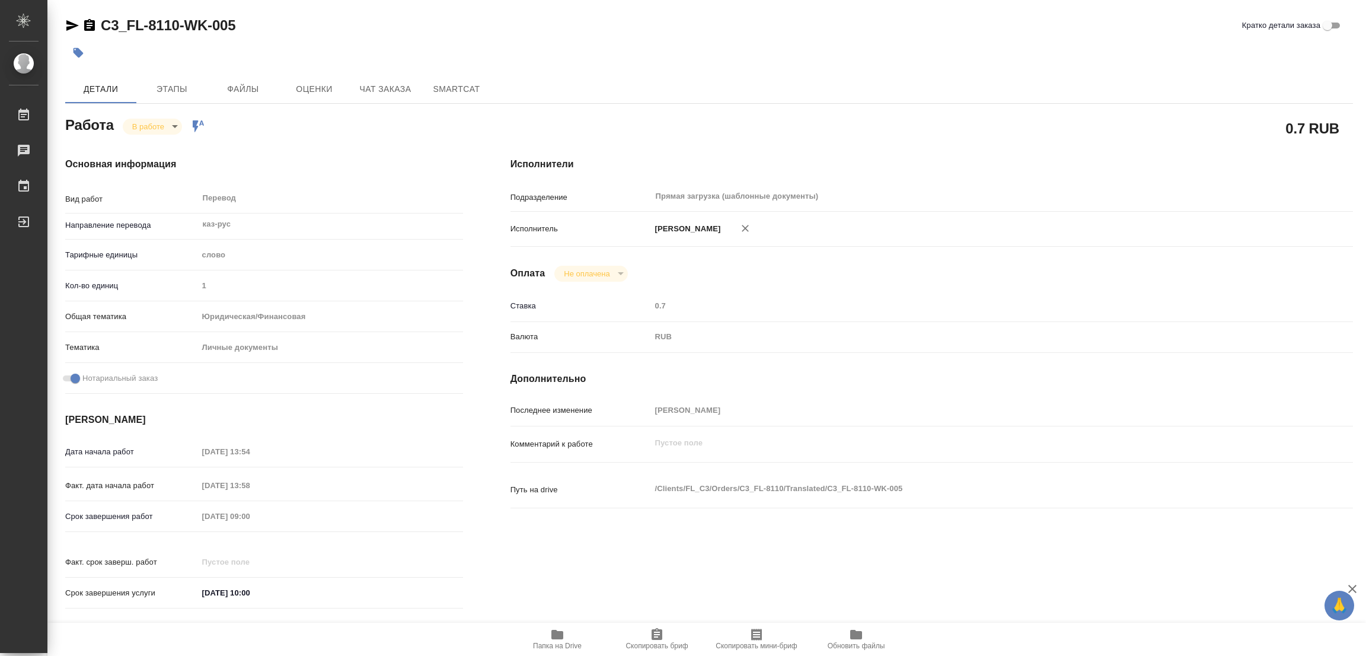
type textarea "x"
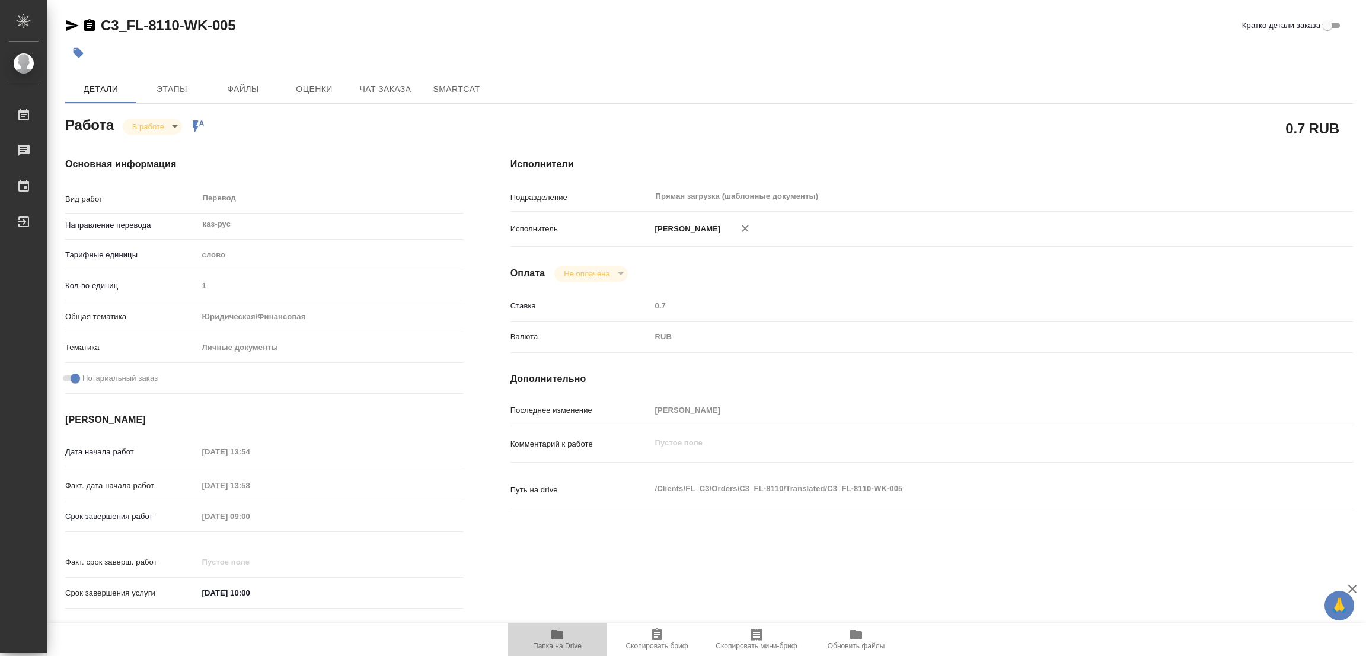
click at [550, 647] on span "Папка на Drive" at bounding box center [557, 646] width 49 height 8
type textarea "x"
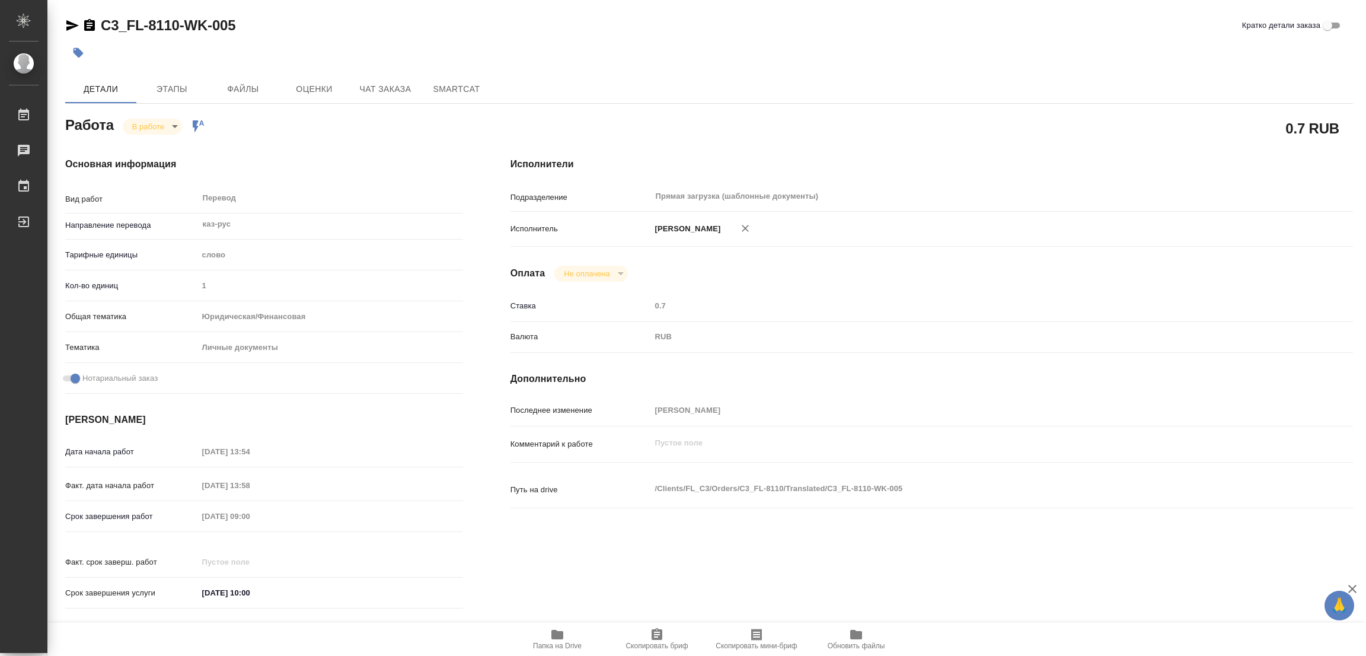
type textarea "x"
click at [170, 90] on span "Этапы" at bounding box center [171, 89] width 57 height 15
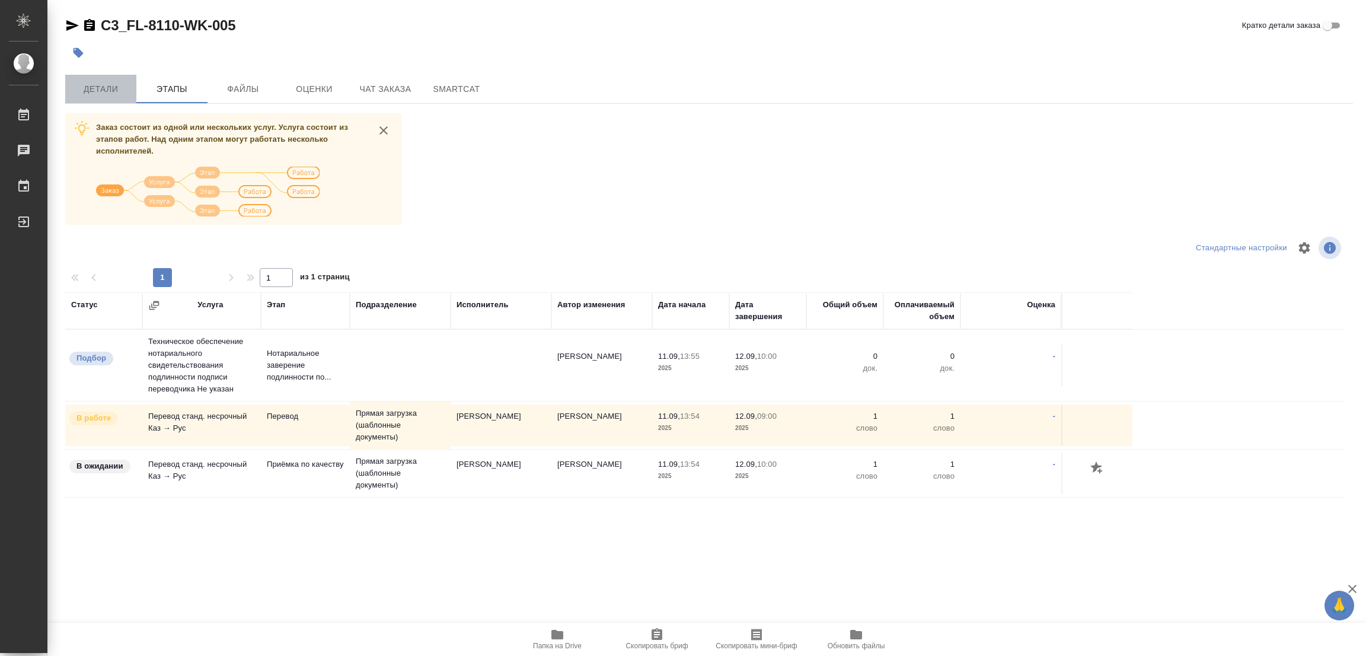
click at [86, 88] on span "Детали" at bounding box center [100, 89] width 57 height 15
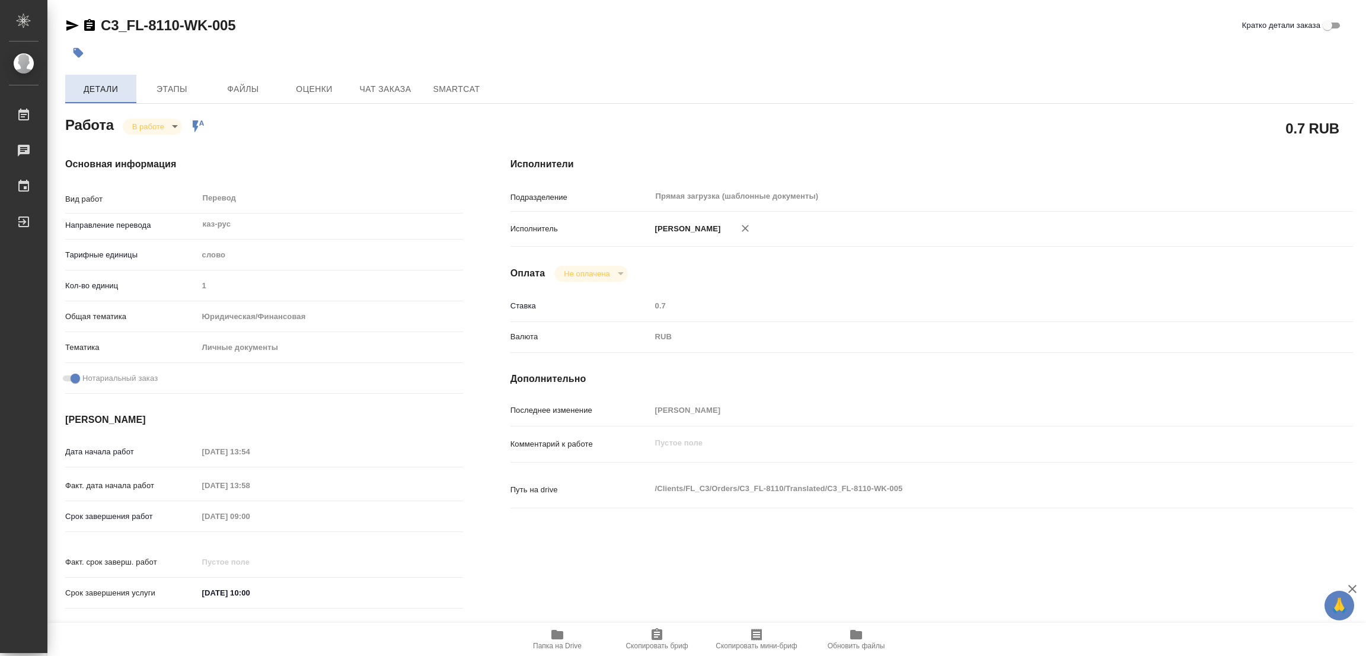
type textarea "x"
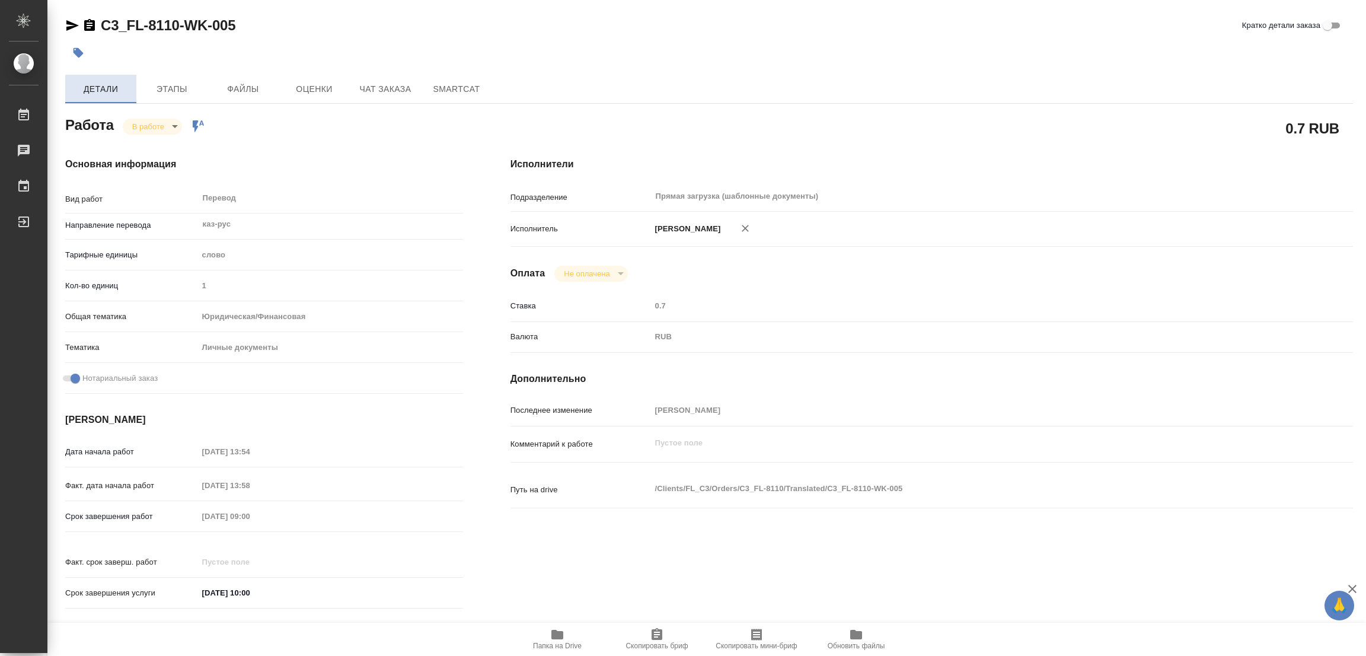
type textarea "x"
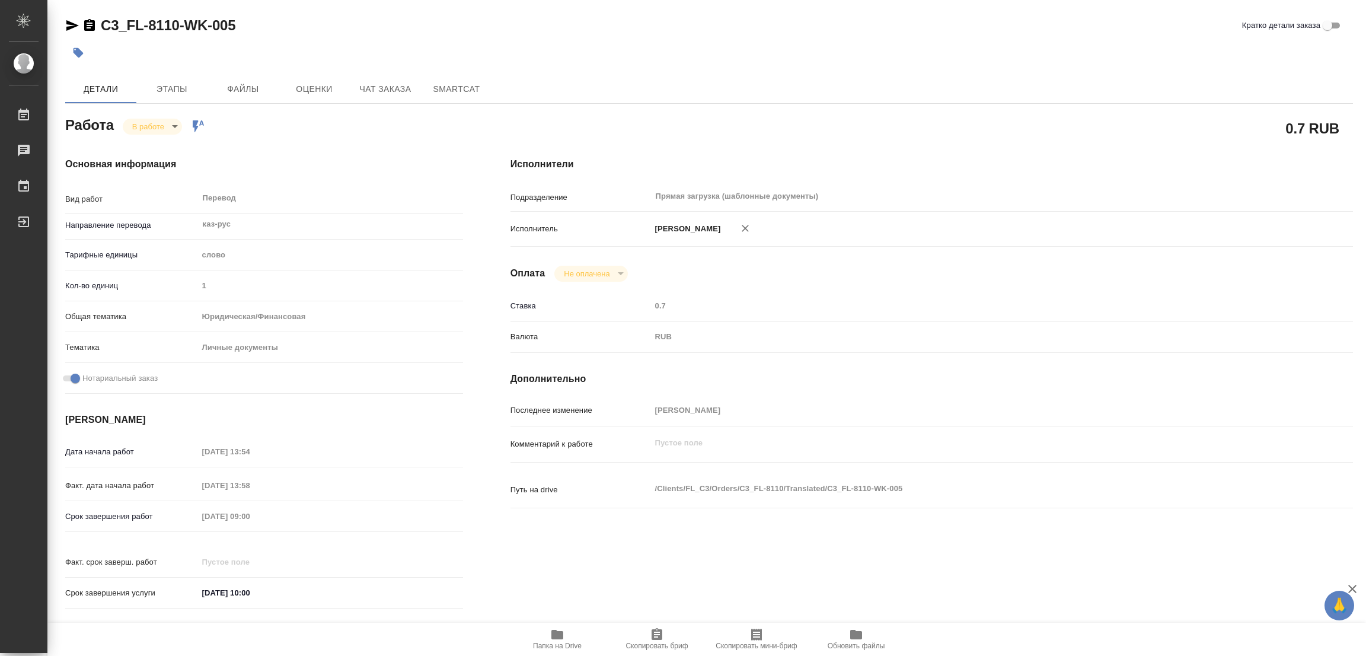
type textarea "x"
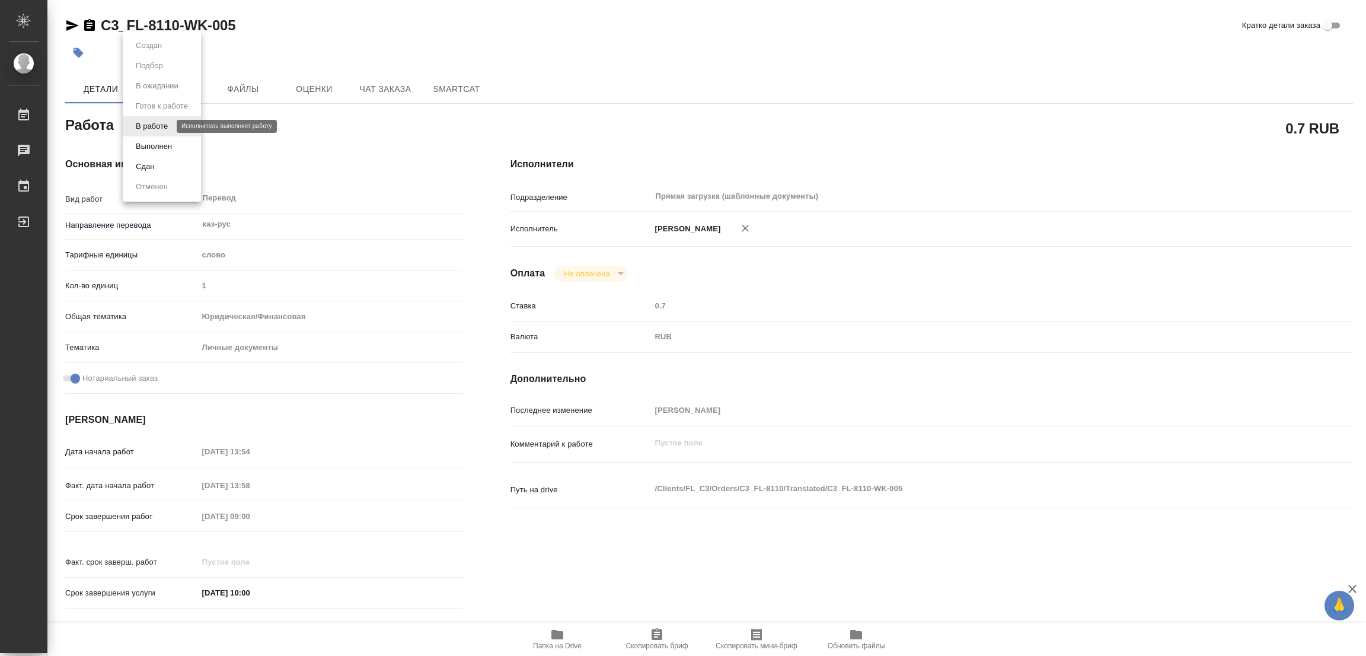
click at [145, 125] on body "🙏 .cls-1 fill:#fff; AWATERA [PERSON_NAME] Работы 0 Чаты График Выйти C3_FL-8110…" at bounding box center [683, 328] width 1366 height 656
click at [147, 145] on button "Выполнен" at bounding box center [153, 146] width 43 height 13
click at [75, 49] on icon "button" at bounding box center [78, 53] width 12 height 12
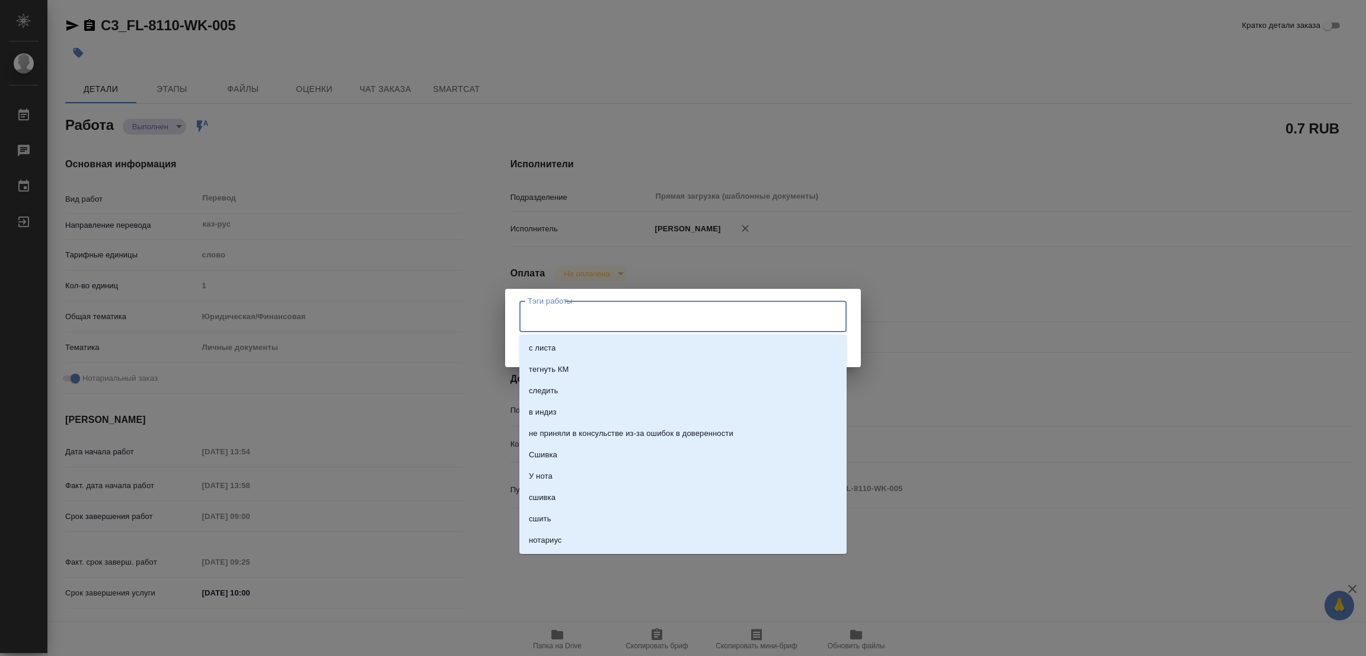
click at [545, 321] on input "Тэги работы" at bounding box center [672, 316] width 294 height 20
type textarea "x"
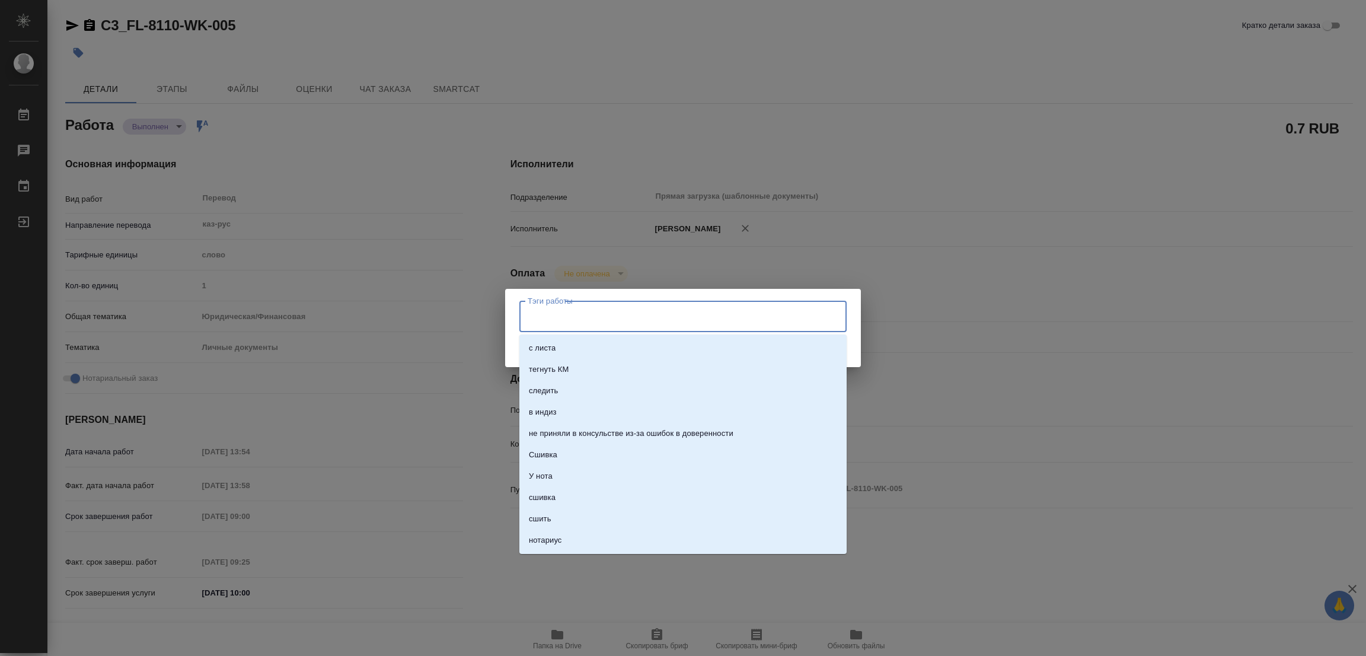
type textarea "x"
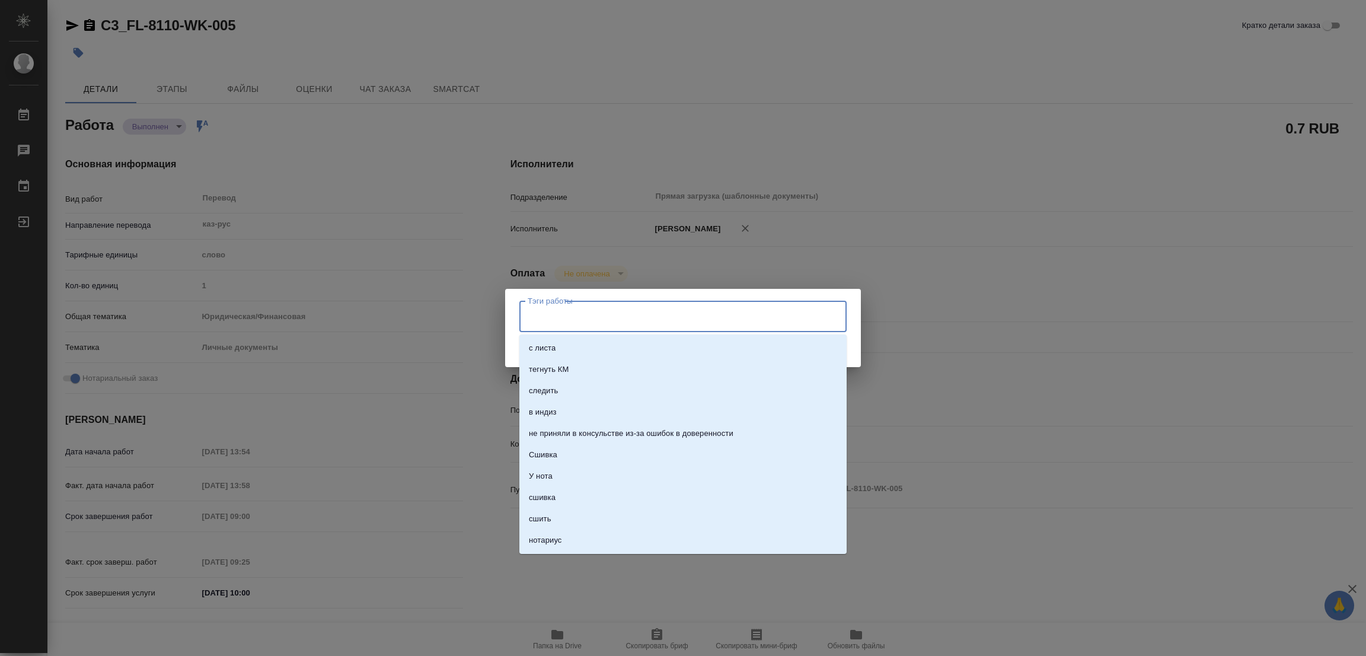
type textarea "x"
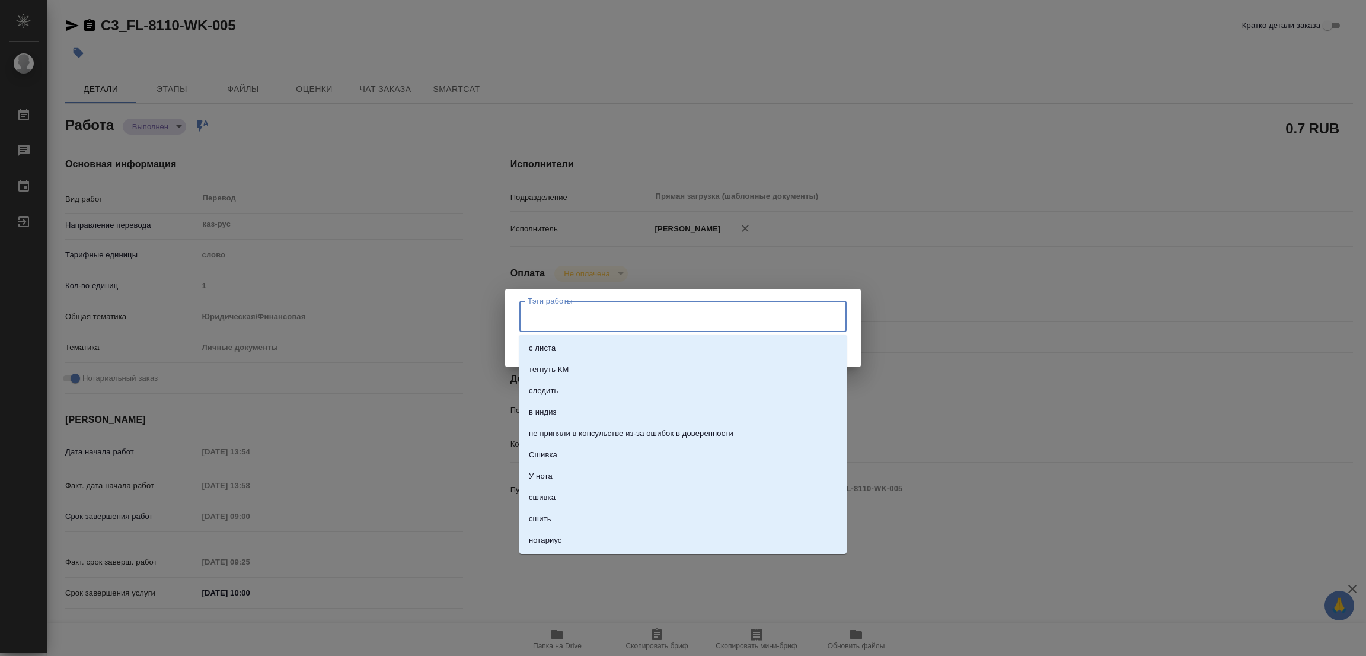
type textarea "x"
click at [577, 317] on input "стат:" at bounding box center [672, 316] width 294 height 20
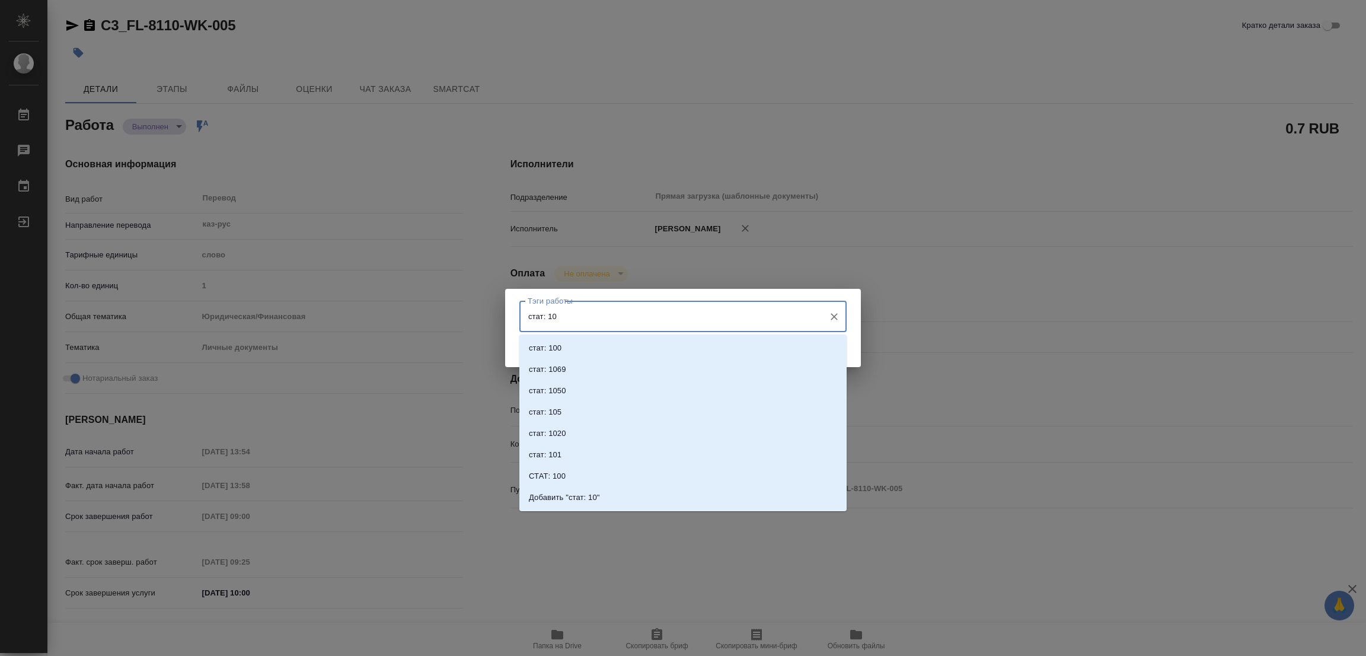
type input "стат: 100"
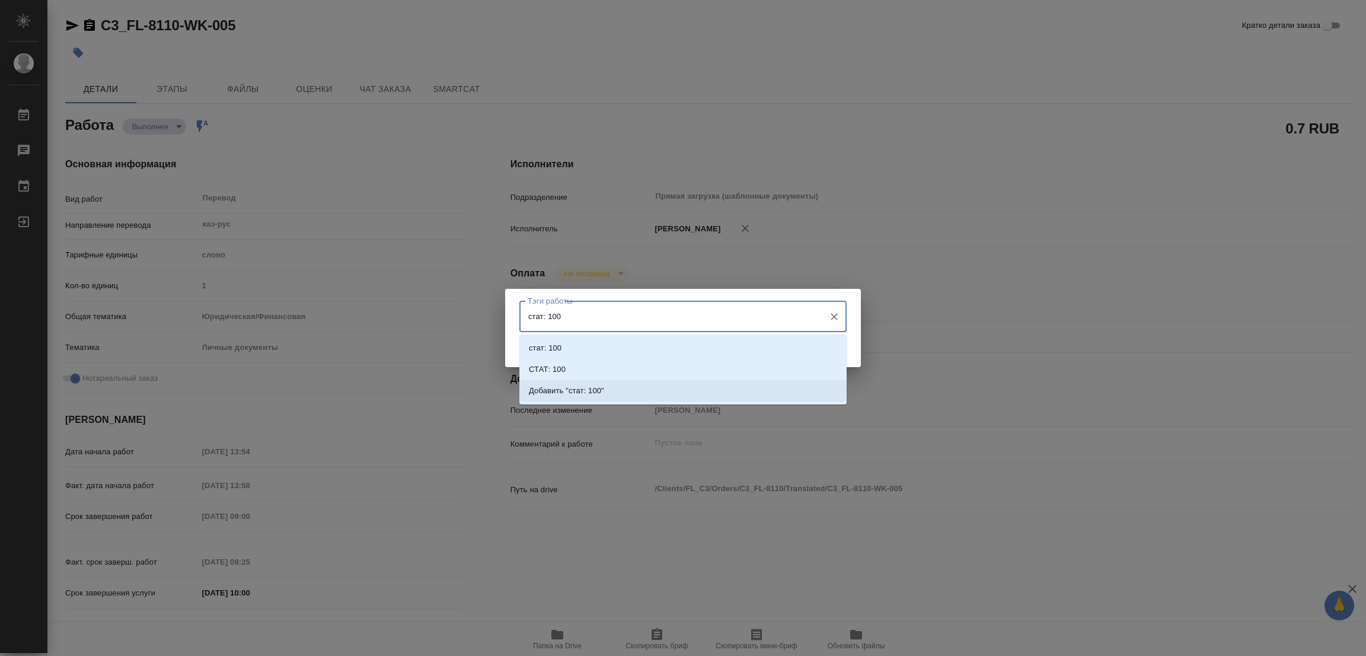
click at [588, 389] on p "Добавить "стат: 100"" at bounding box center [566, 391] width 75 height 12
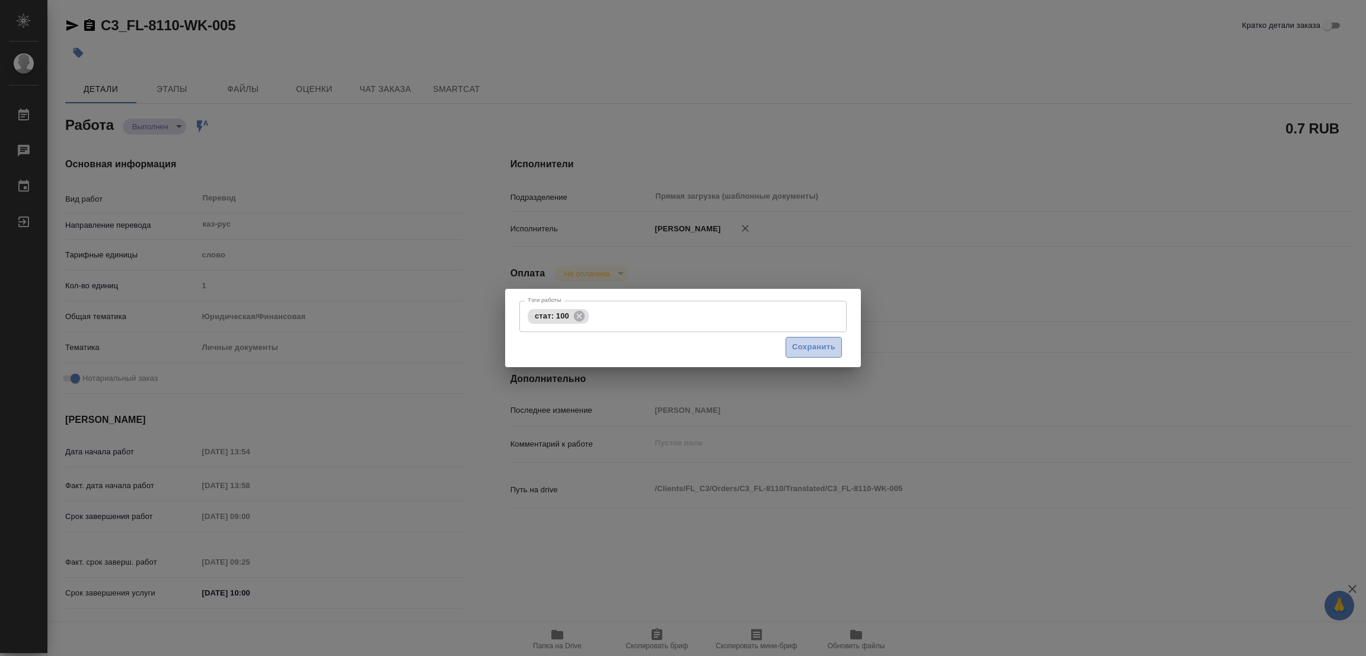
click at [816, 350] on span "Сохранить" at bounding box center [813, 347] width 43 height 14
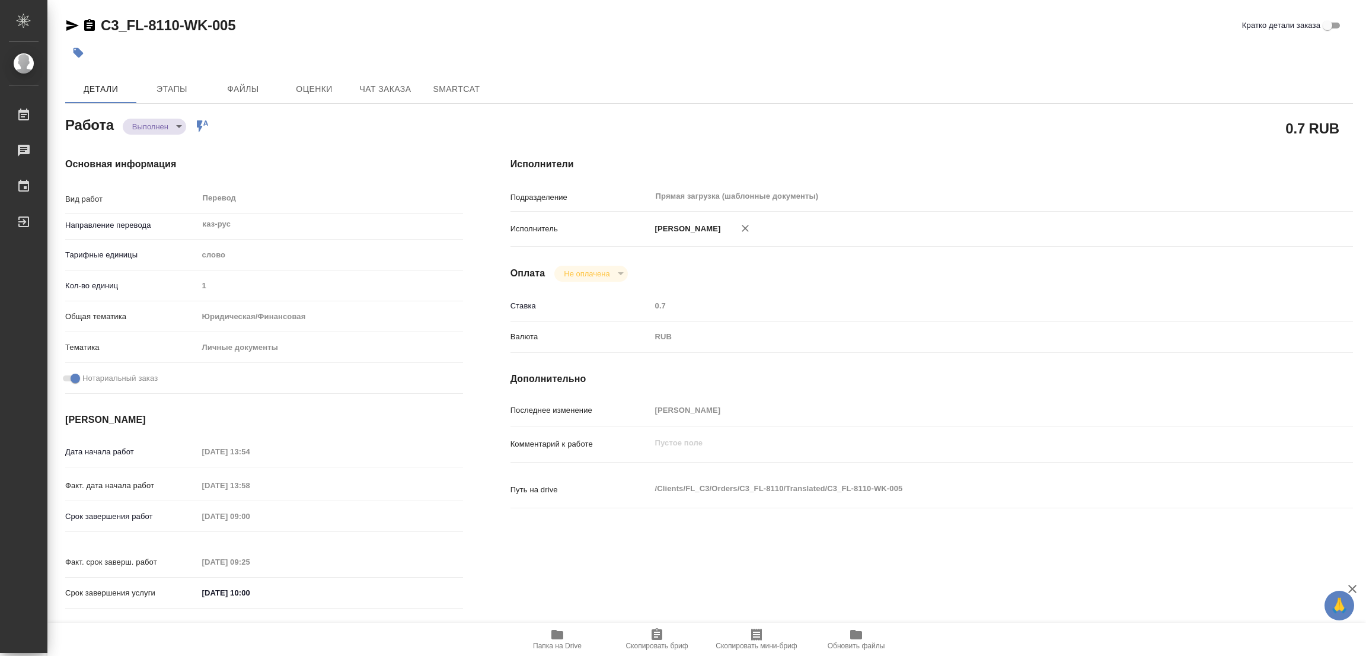
click at [1089, 147] on div "Исполнители Подразделение Прямая загрузка (шаблонные документы) ​ Исполнитель […" at bounding box center [932, 386] width 890 height 506
type input "completed"
type textarea "Перевод"
type textarea "x"
type input "каз-рус"
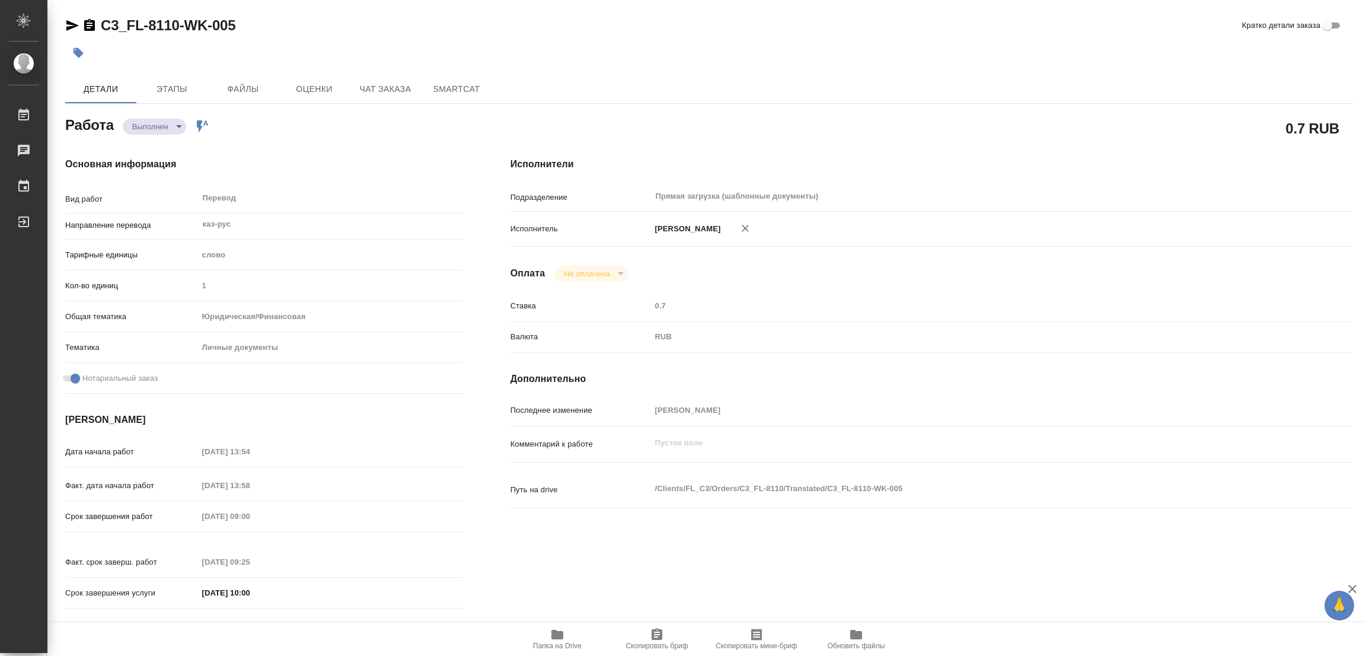
type input "5a8b1489cc6b4906c91bfd90"
type input "1"
type input "yr-fn"
type input "5a8b8b956a9677013d343cfe"
checkbox input "true"
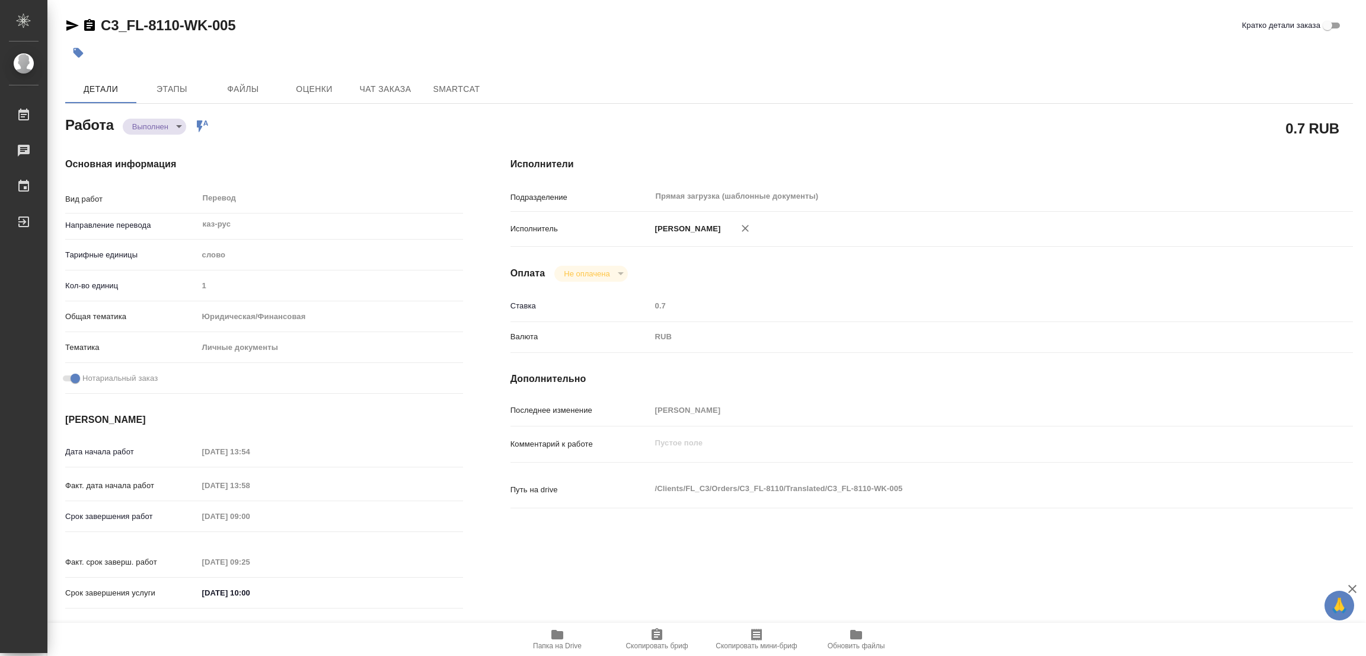
type input "[DATE] 13:54"
type input "[DATE] 13:58"
type input "[DATE] 09:00"
type input "[DATE] 09:25"
type input "[DATE] 10:00"
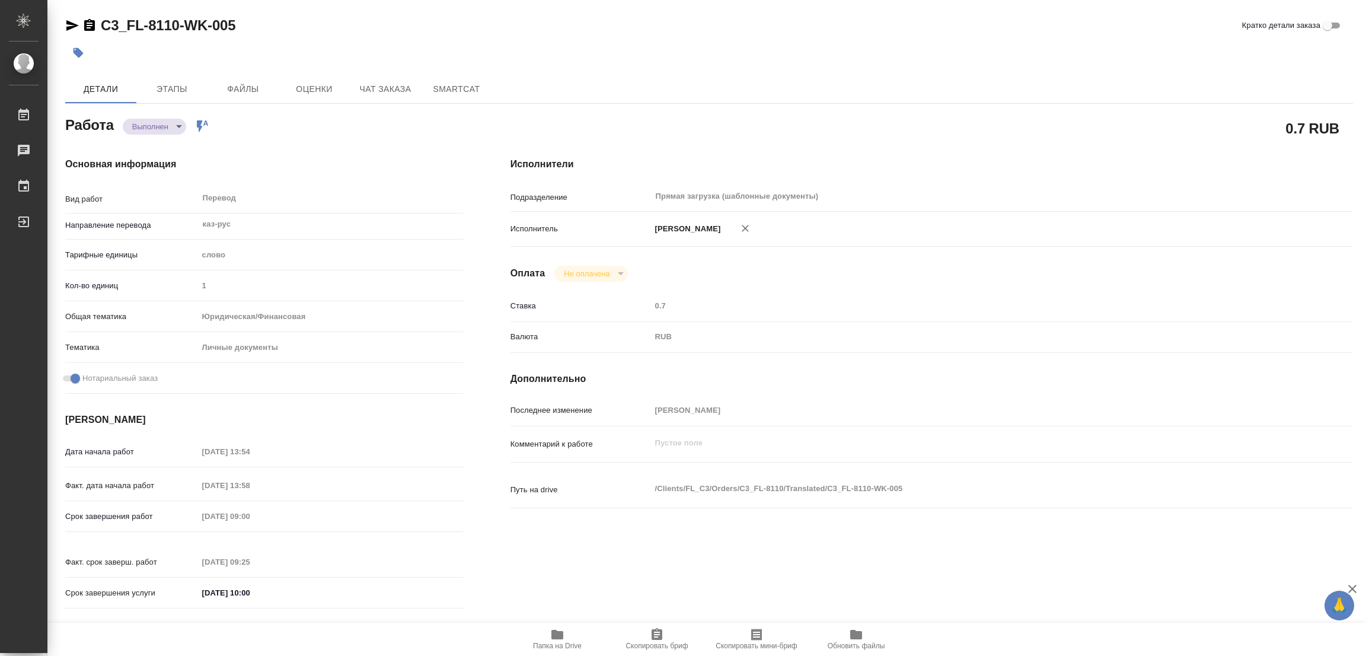
type input "Прямая загрузка (шаблонные документы)"
type input "notPayed"
type input "0.7"
type input "RUB"
type input "[PERSON_NAME]"
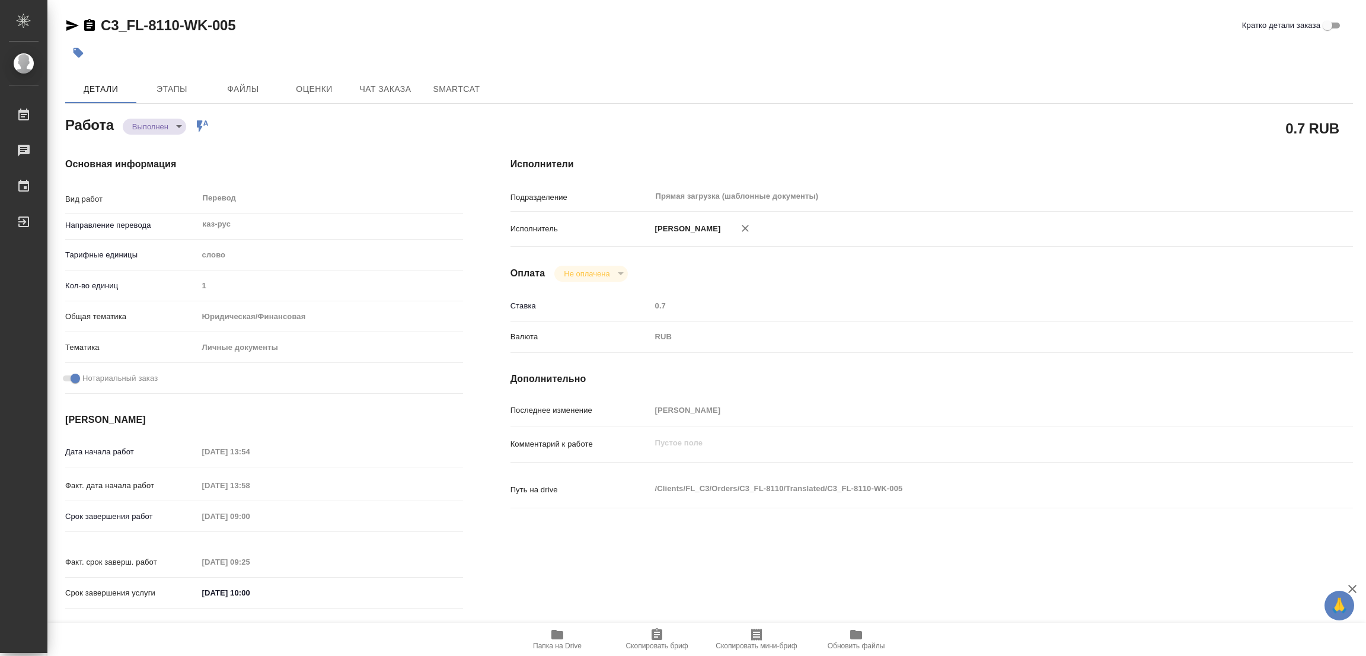
type textarea "x"
type textarea "/Clients/FL_C3/Orders/C3_FL-8110/Translated/C3_FL-8110-WK-005"
type textarea "x"
type input "C3_FL-8110"
type input "Перевод станд. несрочный"
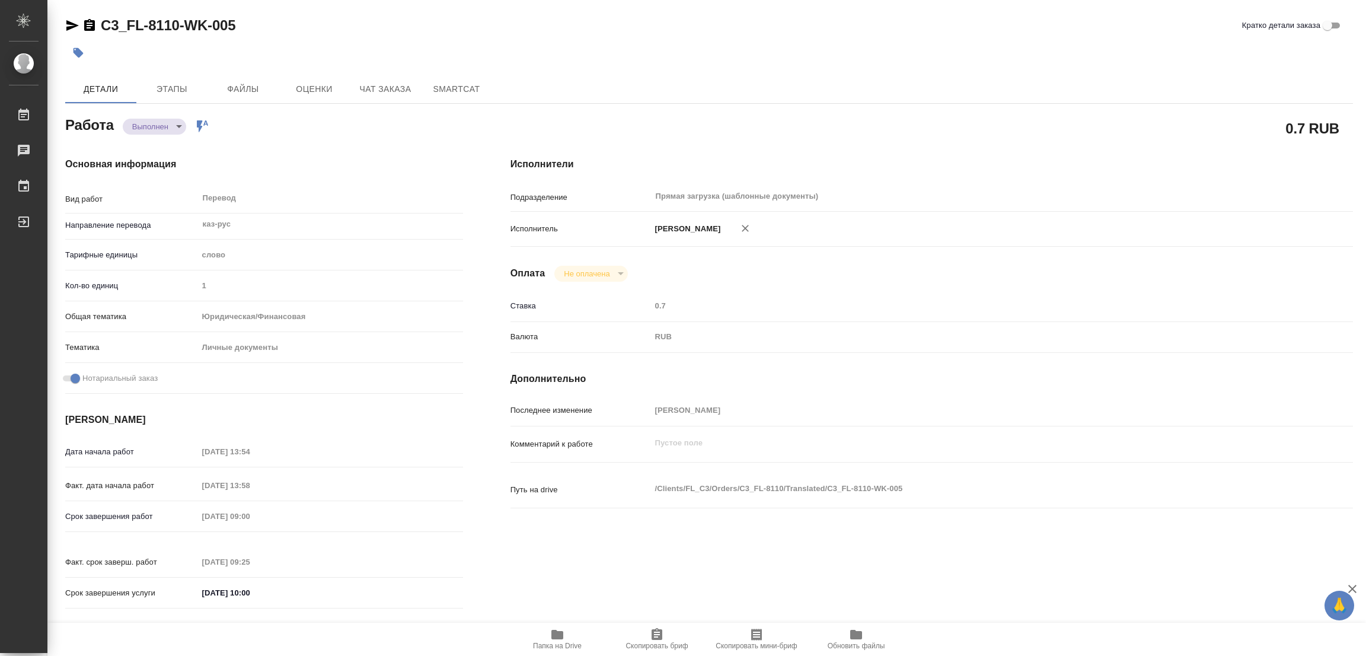
type input "Корректура, Редактура, Перевод, Постредактура машинного перевода, Приёмка по ка…"
type input "[PERSON_NAME]"
type input "/Clients/FL_C3/Orders/C3_FL-8110"
type textarea "x"
type textarea "Бекбосынов Куандык под сахарово"
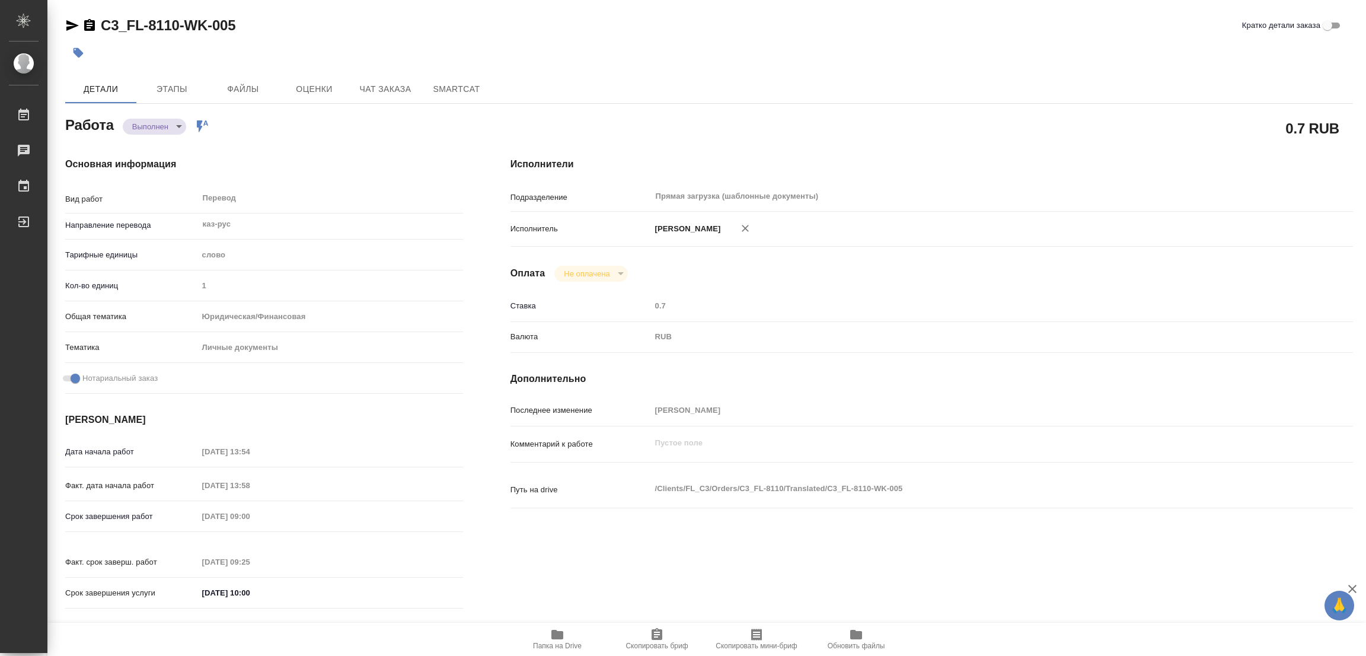
type textarea "x"
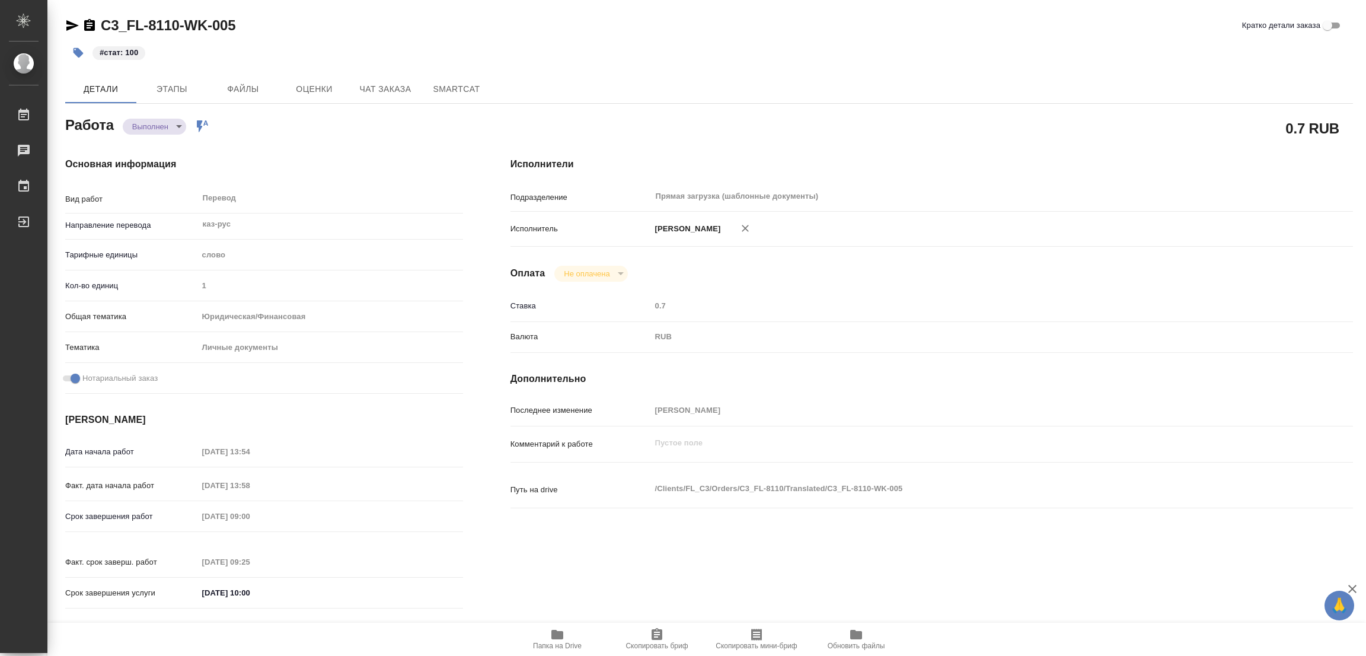
type textarea "x"
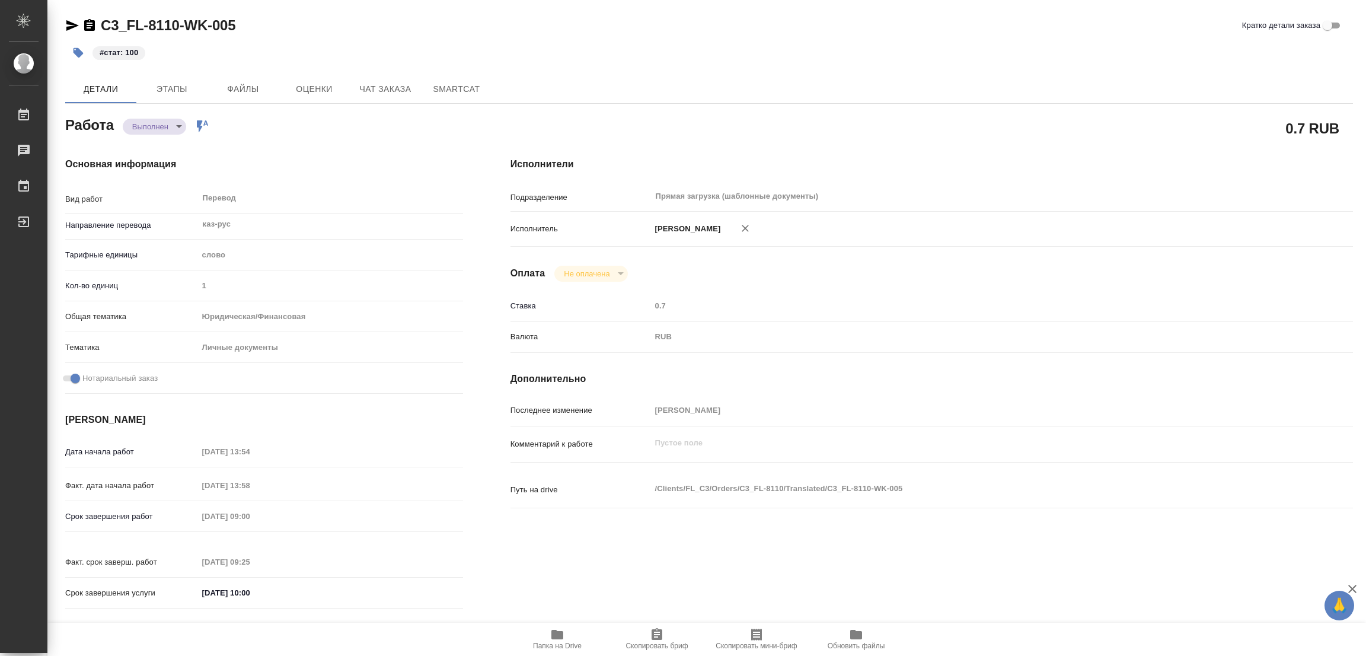
type textarea "x"
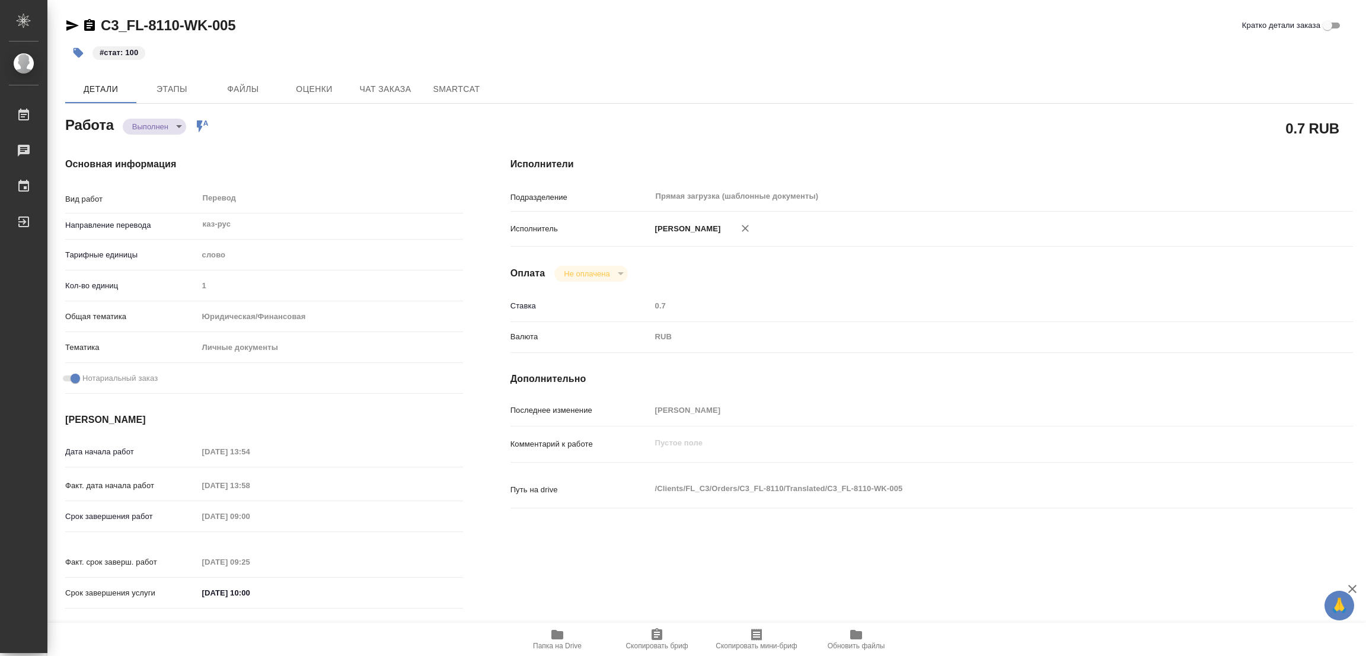
type textarea "x"
click at [400, 153] on div "Основная информация Вид работ Перевод x ​ Направление перевода каз-рус ​ Тарифн…" at bounding box center [264, 386] width 445 height 506
type textarea "x"
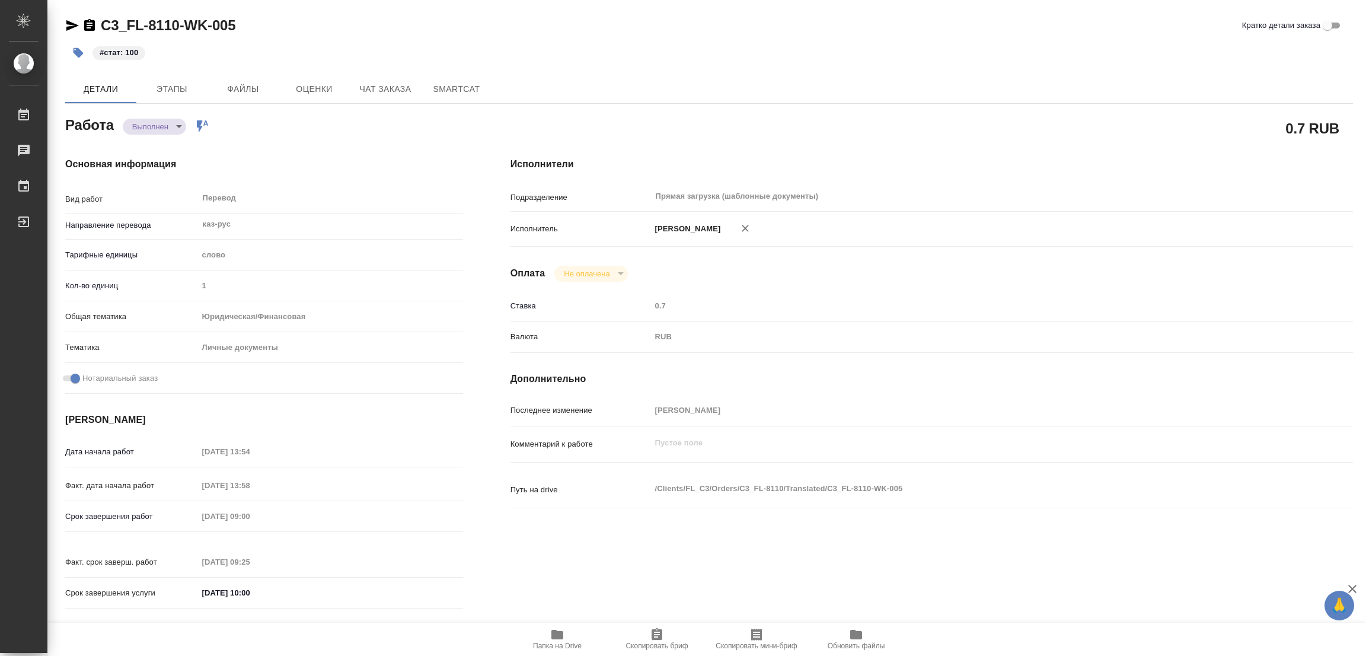
type textarea "x"
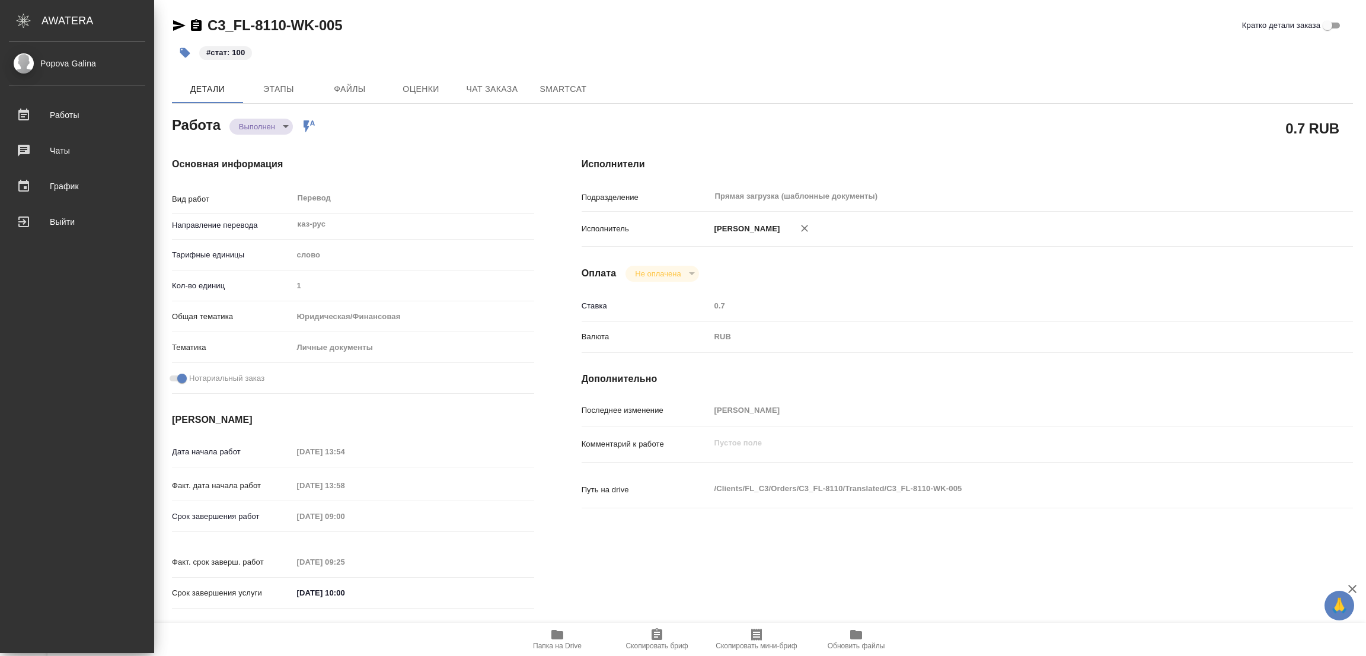
type textarea "x"
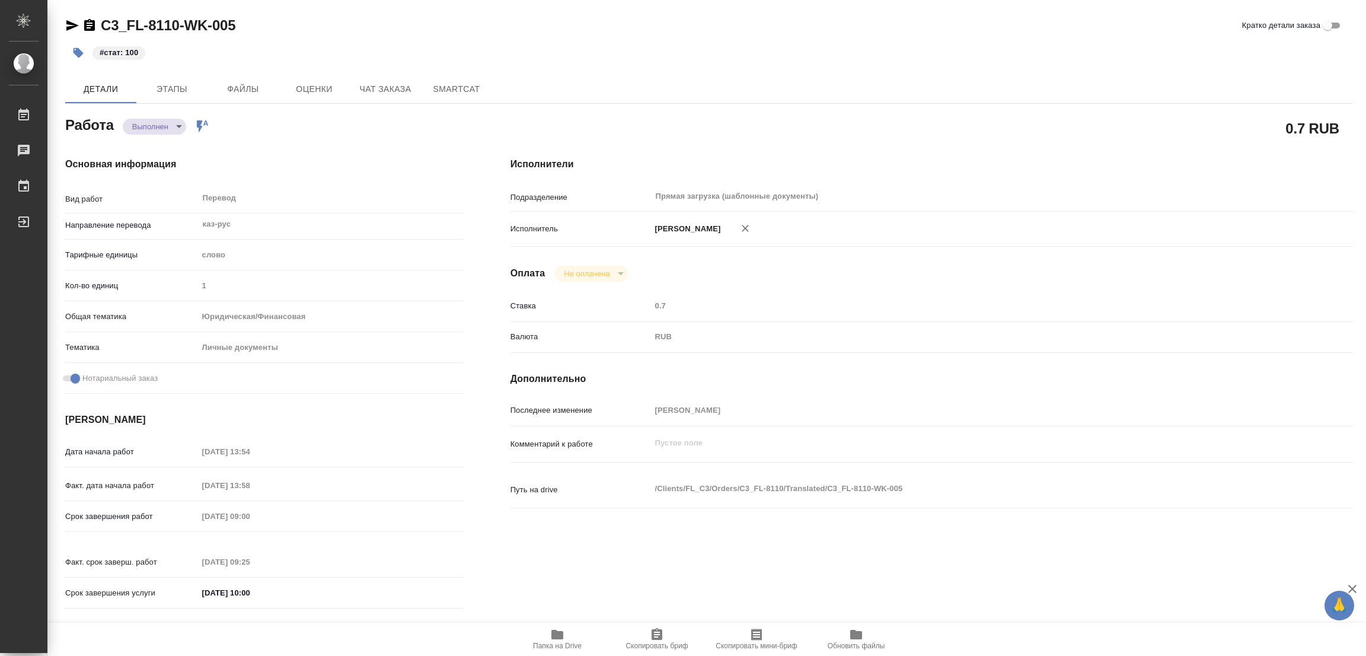
click at [550, 43] on div "#стат: 100" at bounding box center [494, 53] width 859 height 26
click at [556, 105] on div "0.7 RUB" at bounding box center [932, 128] width 890 height 77
